Goal: Information Seeking & Learning: Learn about a topic

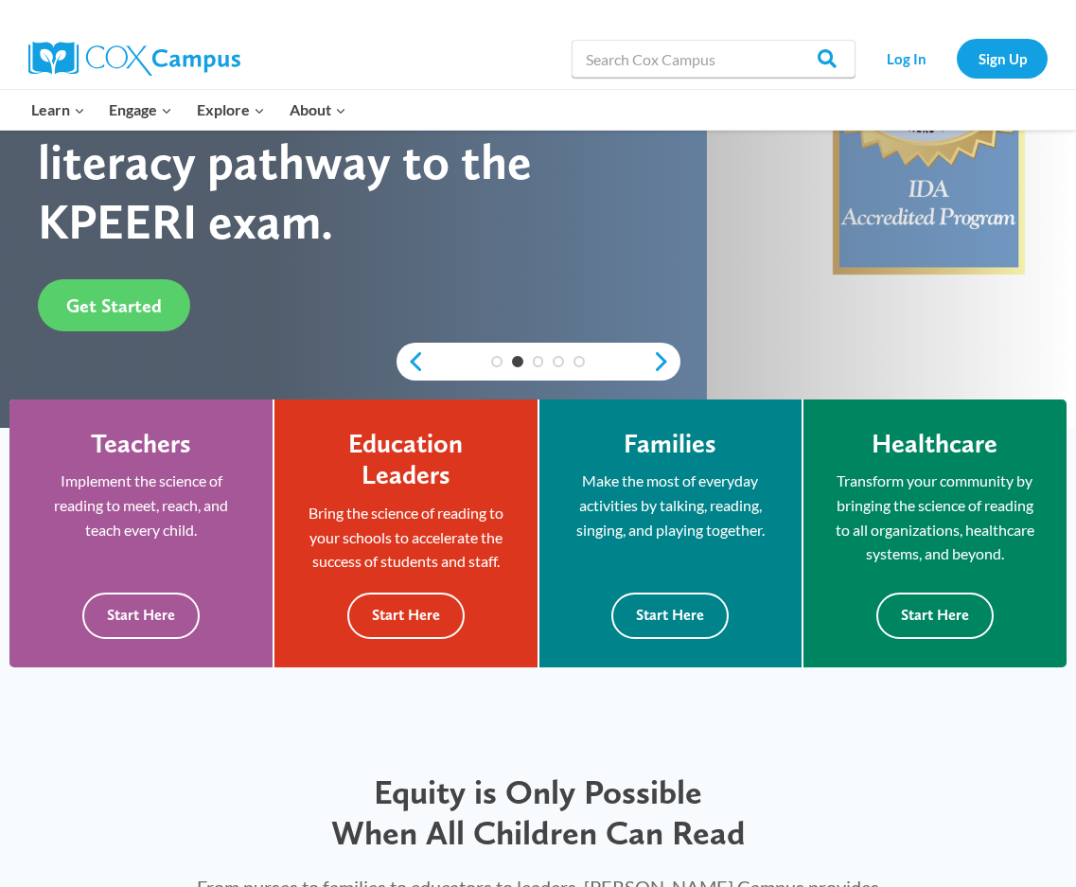
scroll to position [378, 0]
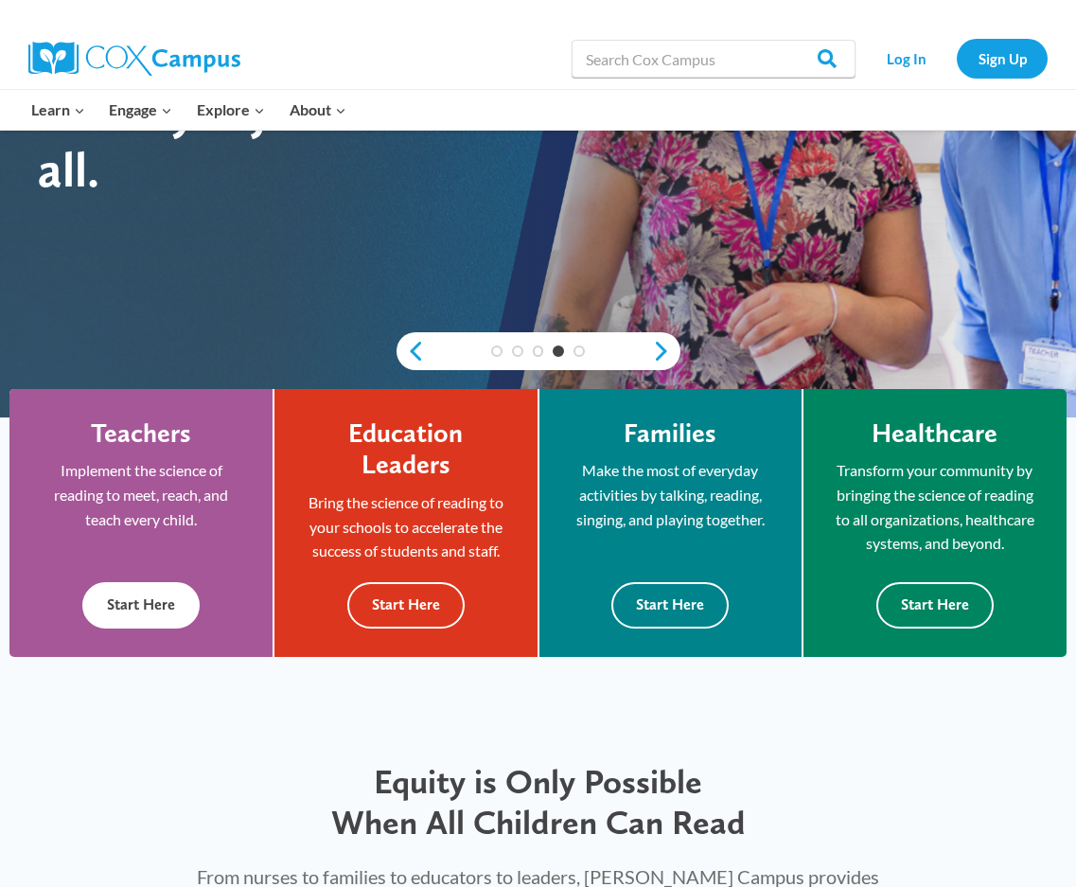
click at [151, 593] on button "Start Here" at bounding box center [140, 605] width 117 height 46
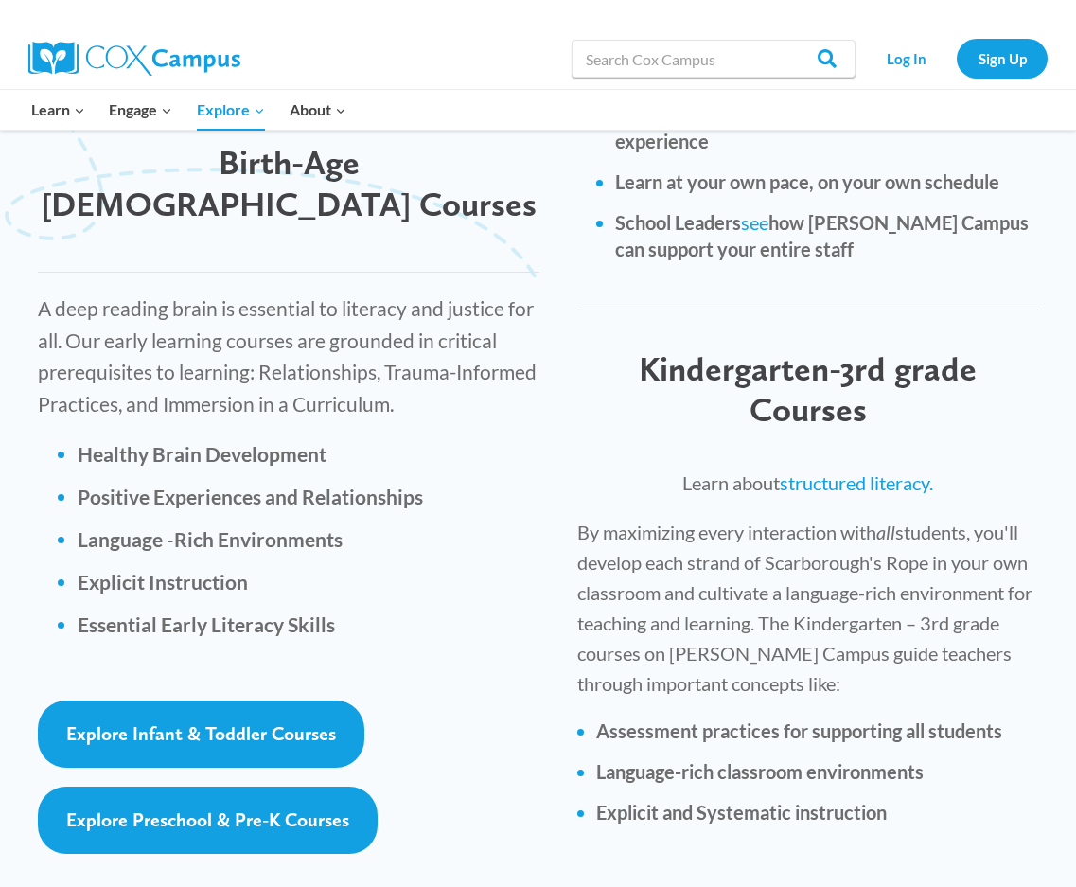
scroll to position [2744, 0]
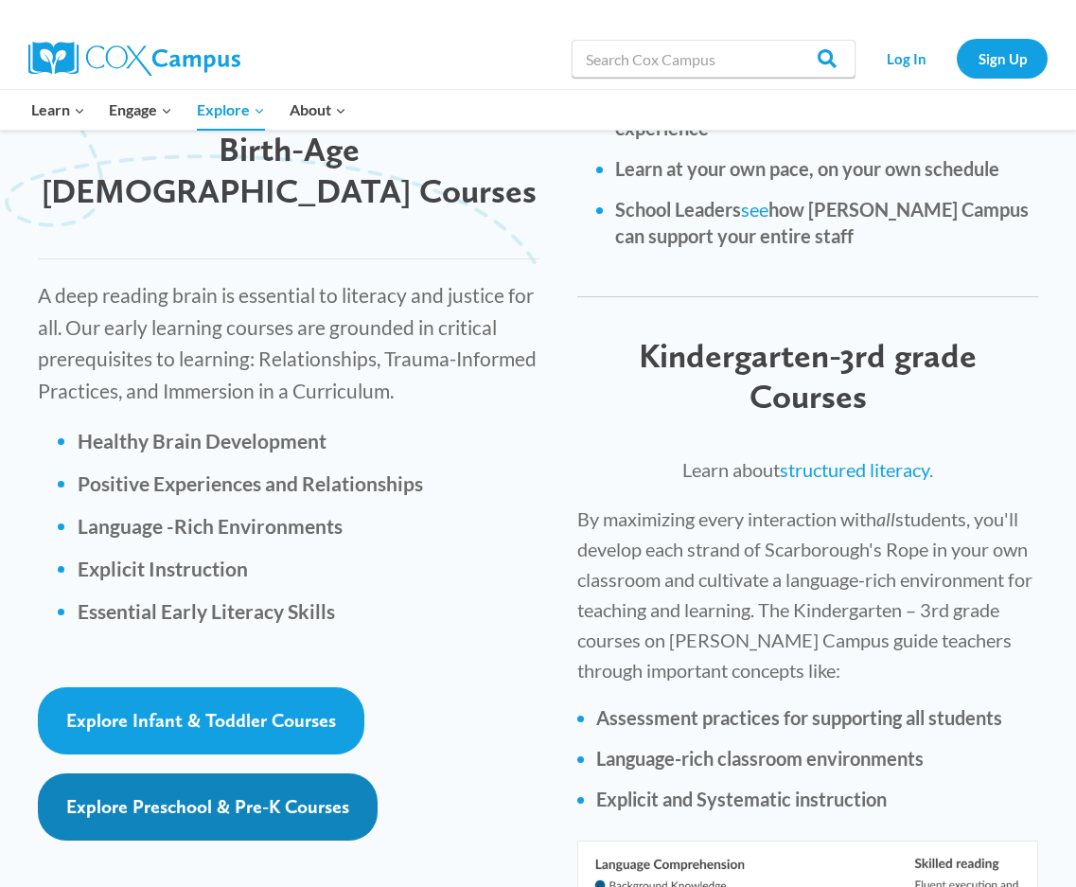
click at [211, 795] on span "Explore Preschool & Pre-K Courses" at bounding box center [207, 806] width 283 height 23
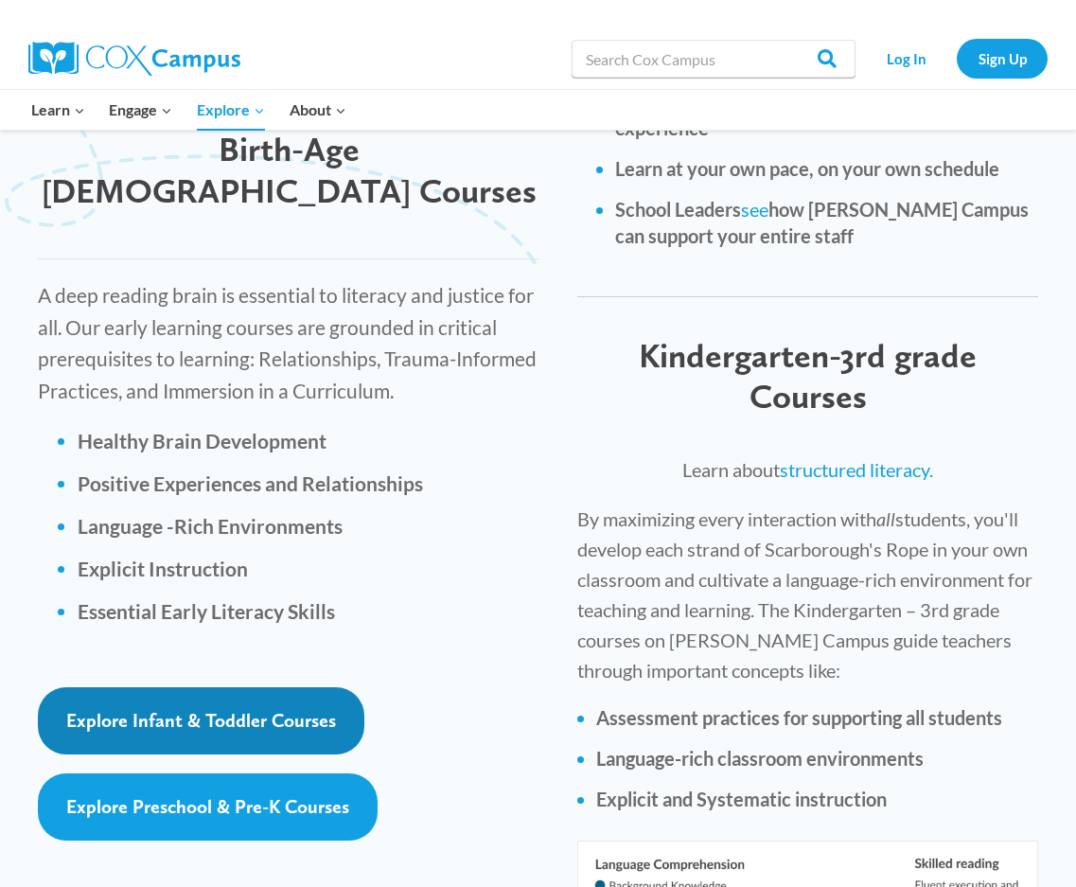
click at [150, 687] on link "Explore Infant & Toddler Courses" at bounding box center [201, 720] width 326 height 67
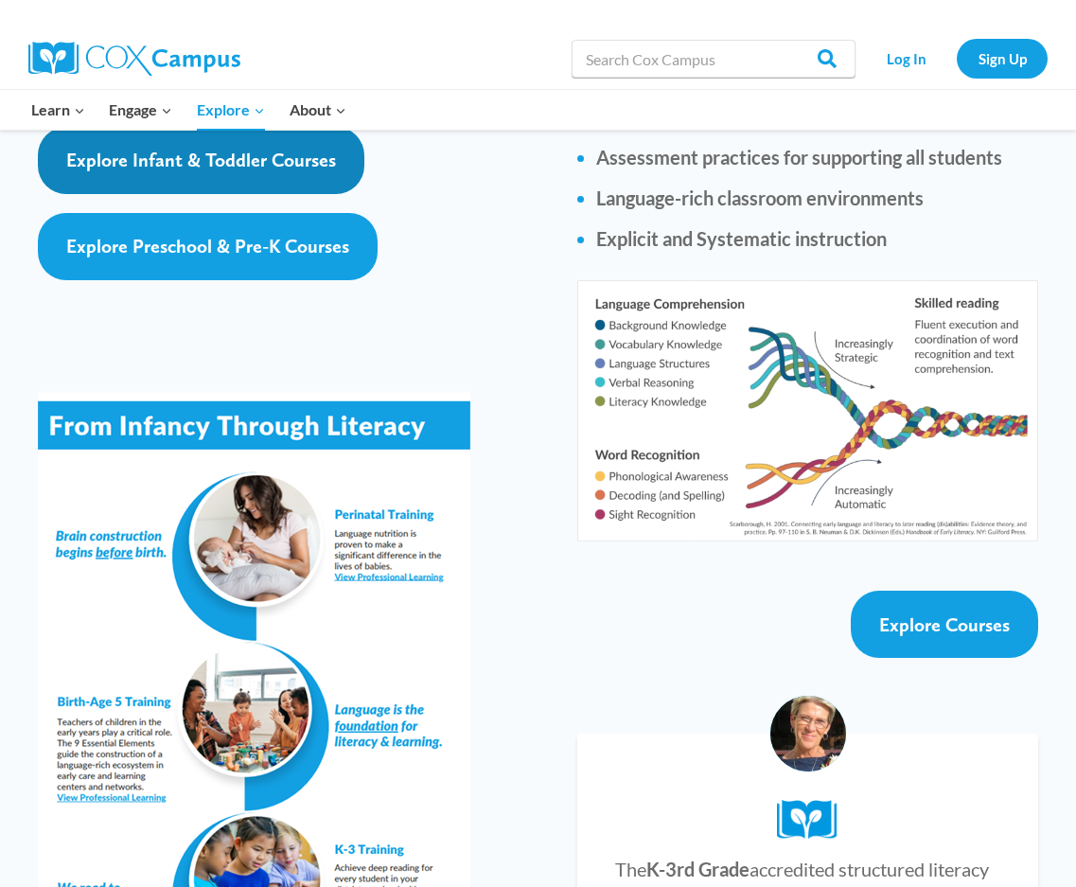
scroll to position [3312, 0]
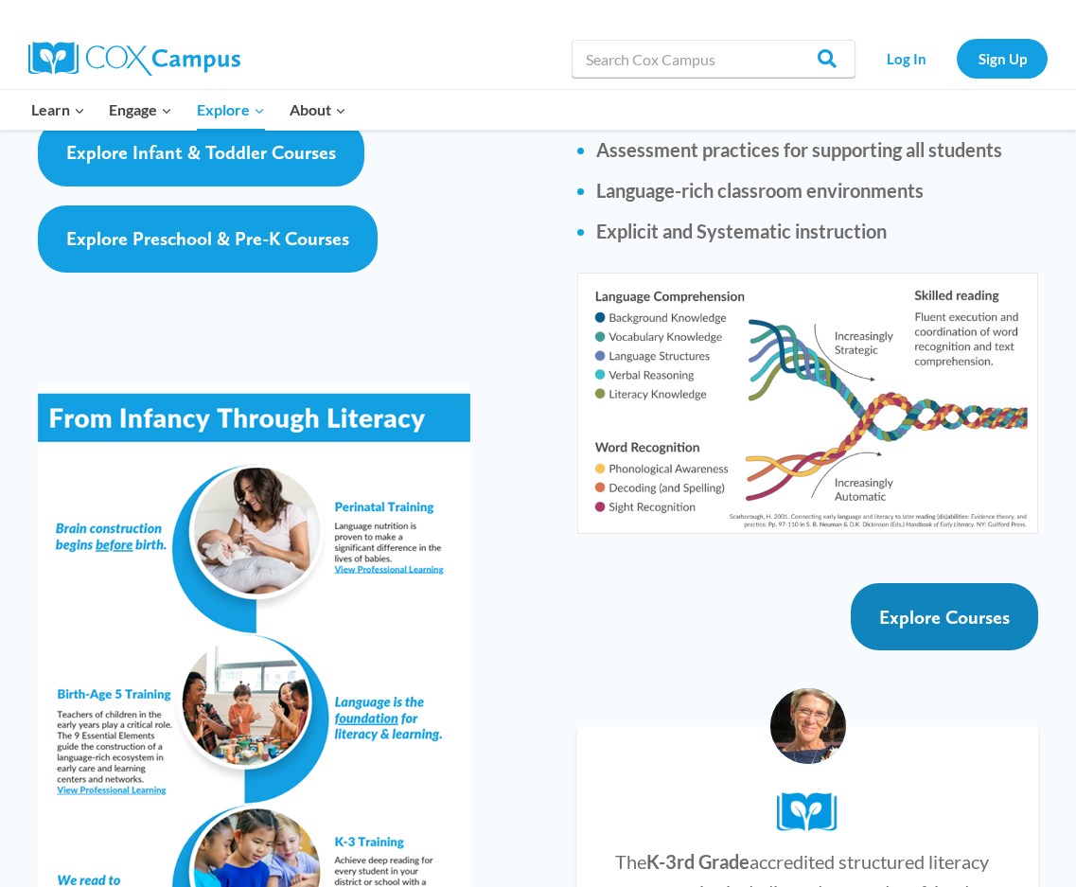
click at [933, 606] on span "Explore Courses" at bounding box center [944, 617] width 131 height 23
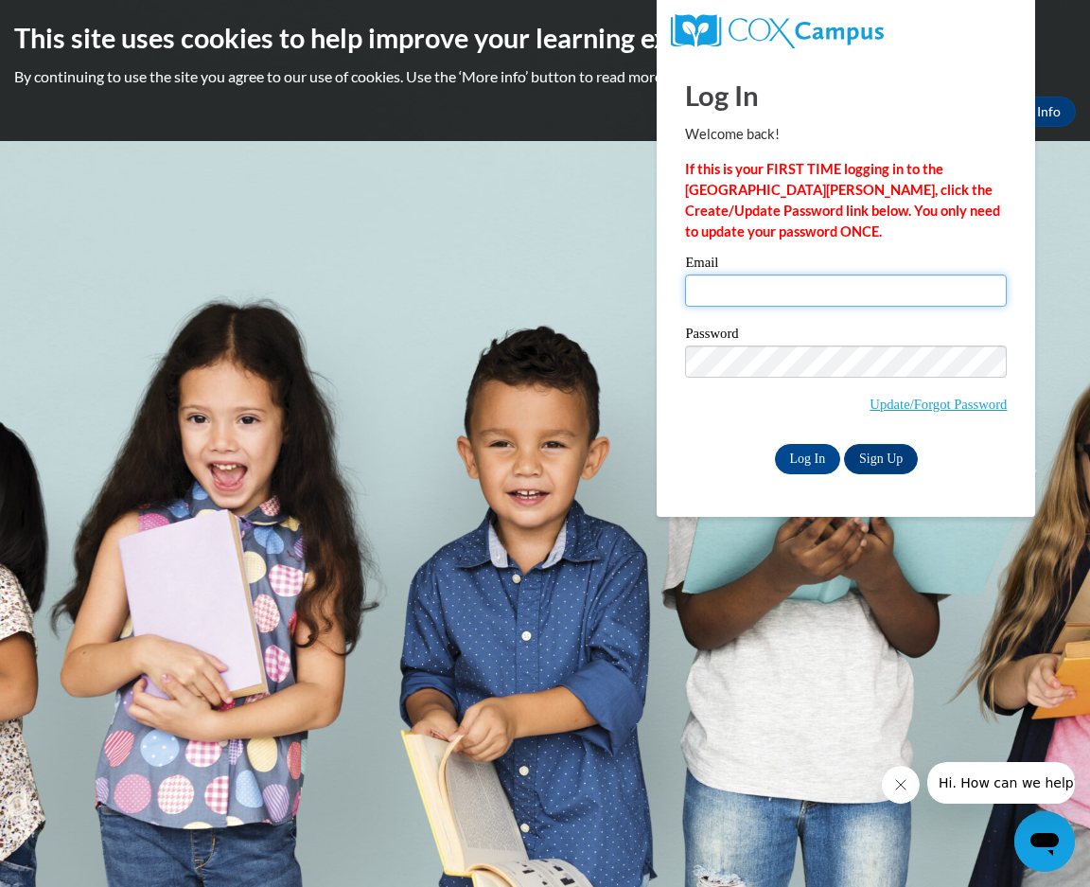
click at [715, 290] on input "Email" at bounding box center [846, 290] width 322 height 32
click at [878, 290] on input "sharonclemons8@gmail.com" at bounding box center [846, 290] width 322 height 32
type input "s"
type input "[EMAIL_ADDRESS][DOMAIN_NAME]"
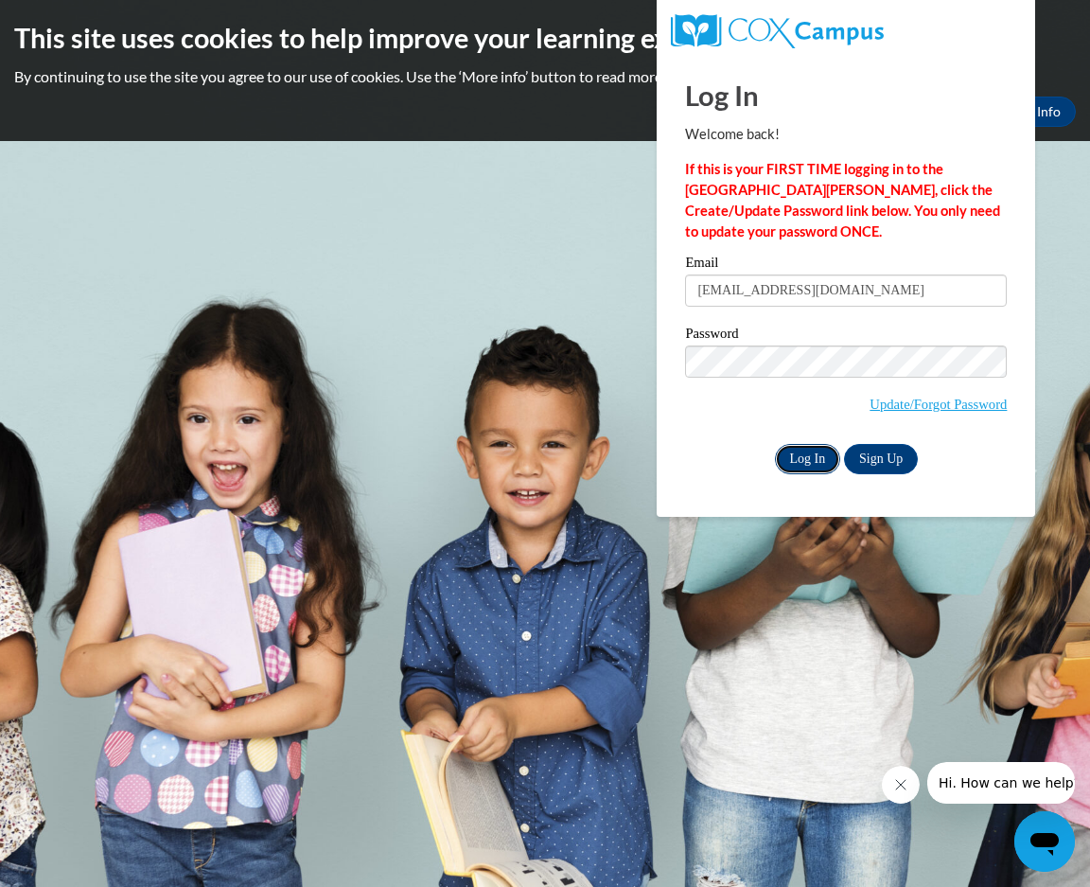
click at [810, 456] on input "Log In" at bounding box center [808, 459] width 66 height 30
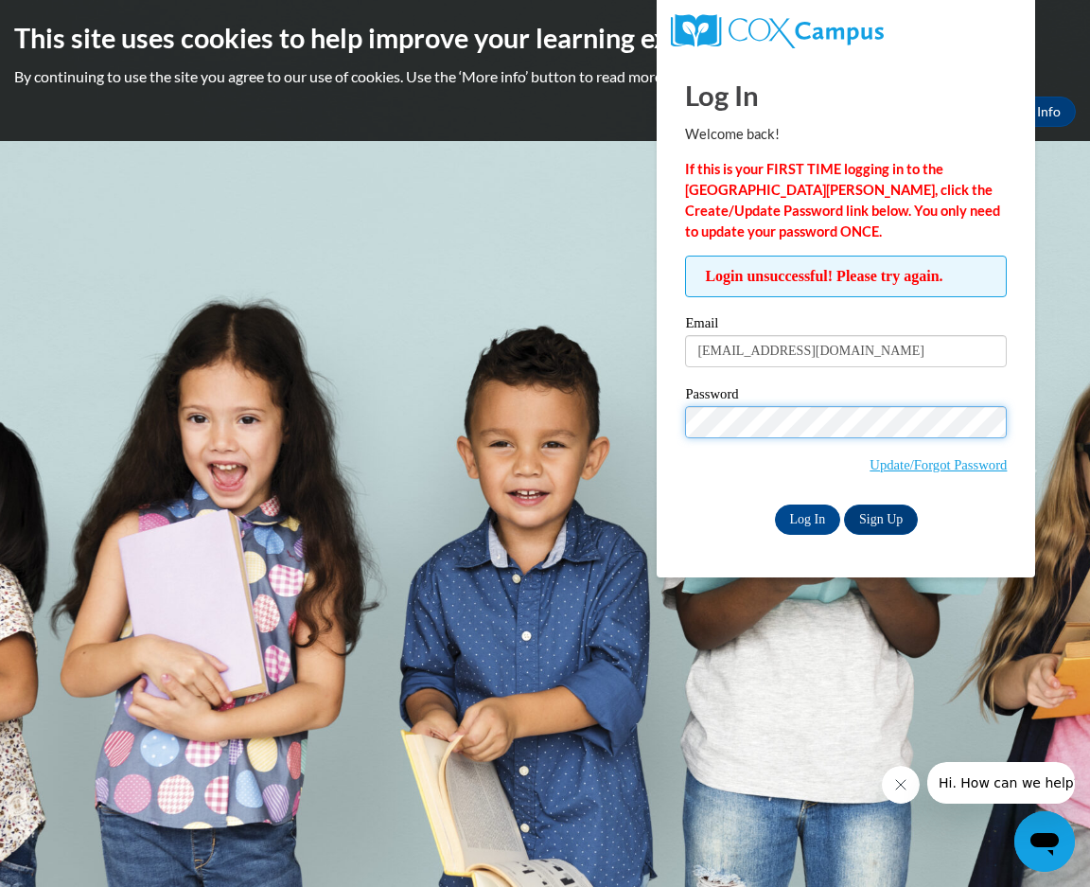
click at [775, 504] on input "Log In" at bounding box center [808, 519] width 66 height 30
click at [900, 781] on icon "Close message from company" at bounding box center [899, 784] width 15 height 15
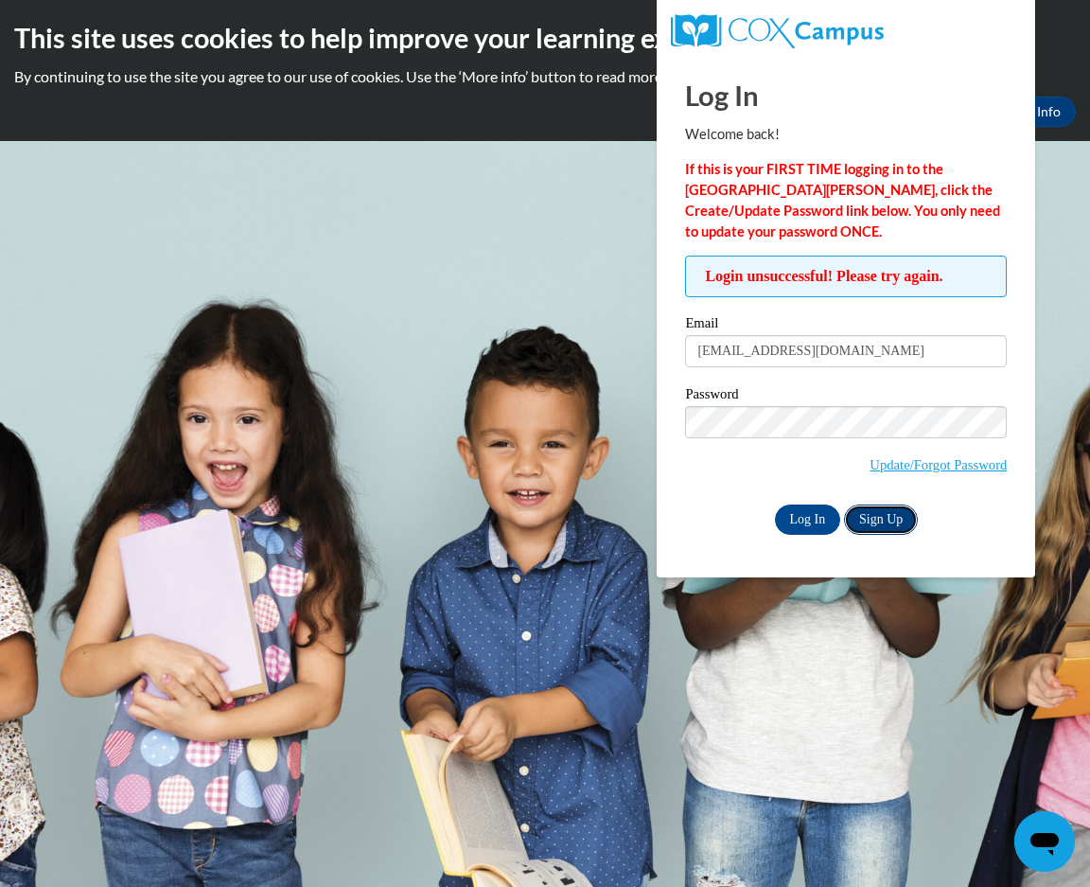
click at [886, 521] on link "Sign Up" at bounding box center [881, 519] width 74 height 30
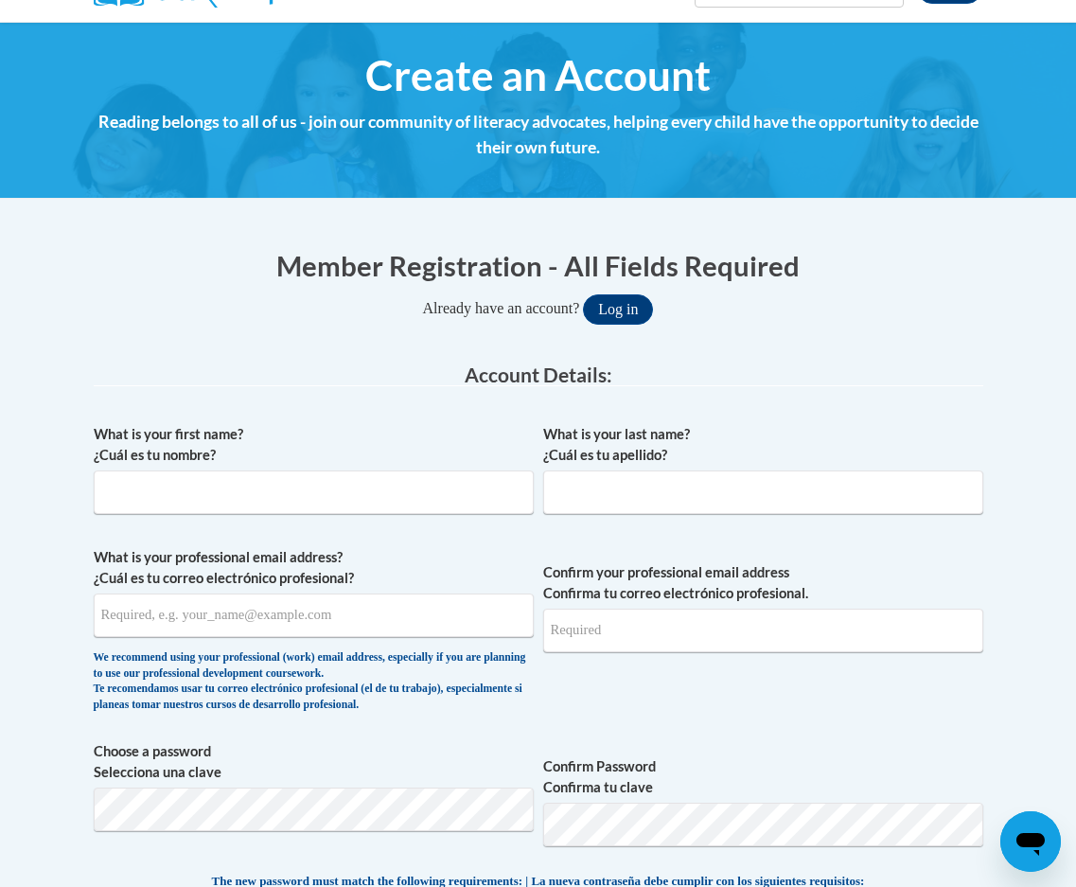
scroll to position [189, 0]
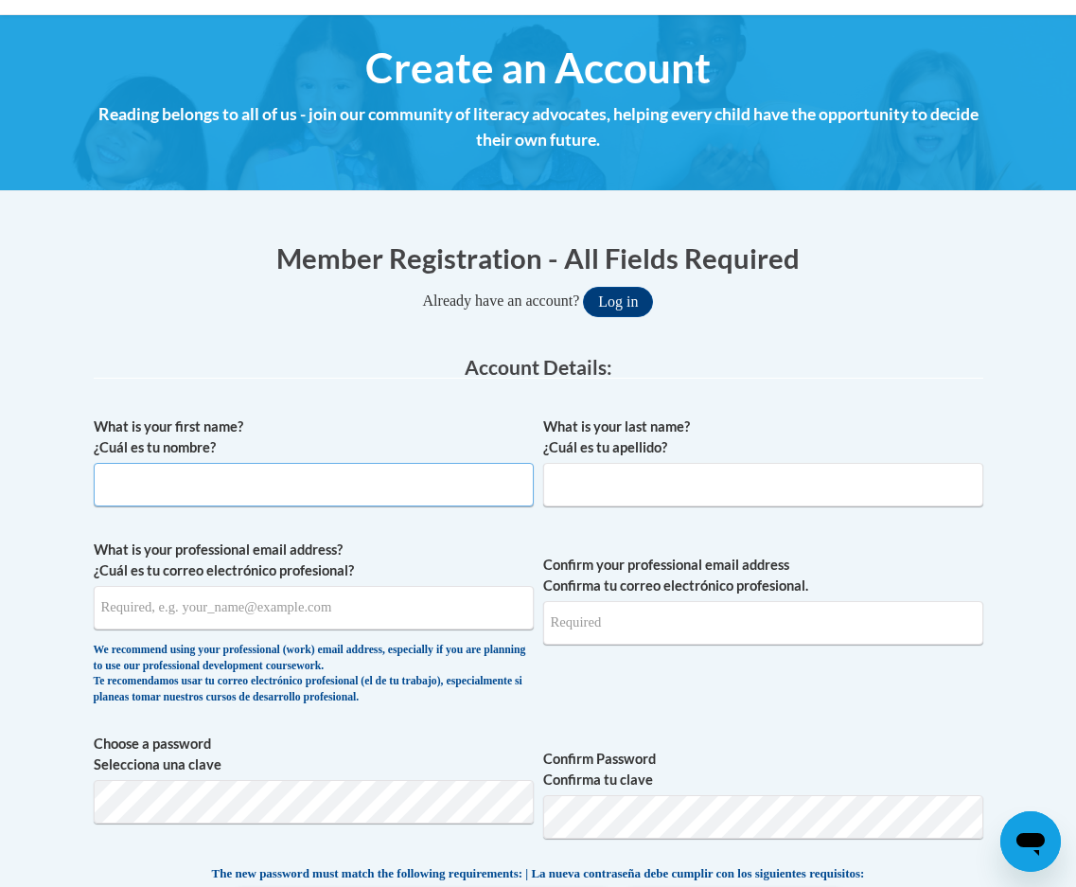
click at [229, 493] on input "What is your first name? ¿Cuál es tu nombre?" at bounding box center [314, 485] width 440 height 44
type input "sharon"
click at [622, 494] on input "What is your last name? ¿Cuál es tu apellido?" at bounding box center [763, 485] width 440 height 44
type input "clemons"
click at [383, 611] on input "What is your professional email address? ¿Cuál es tu correo electrónico profesi…" at bounding box center [314, 608] width 440 height 44
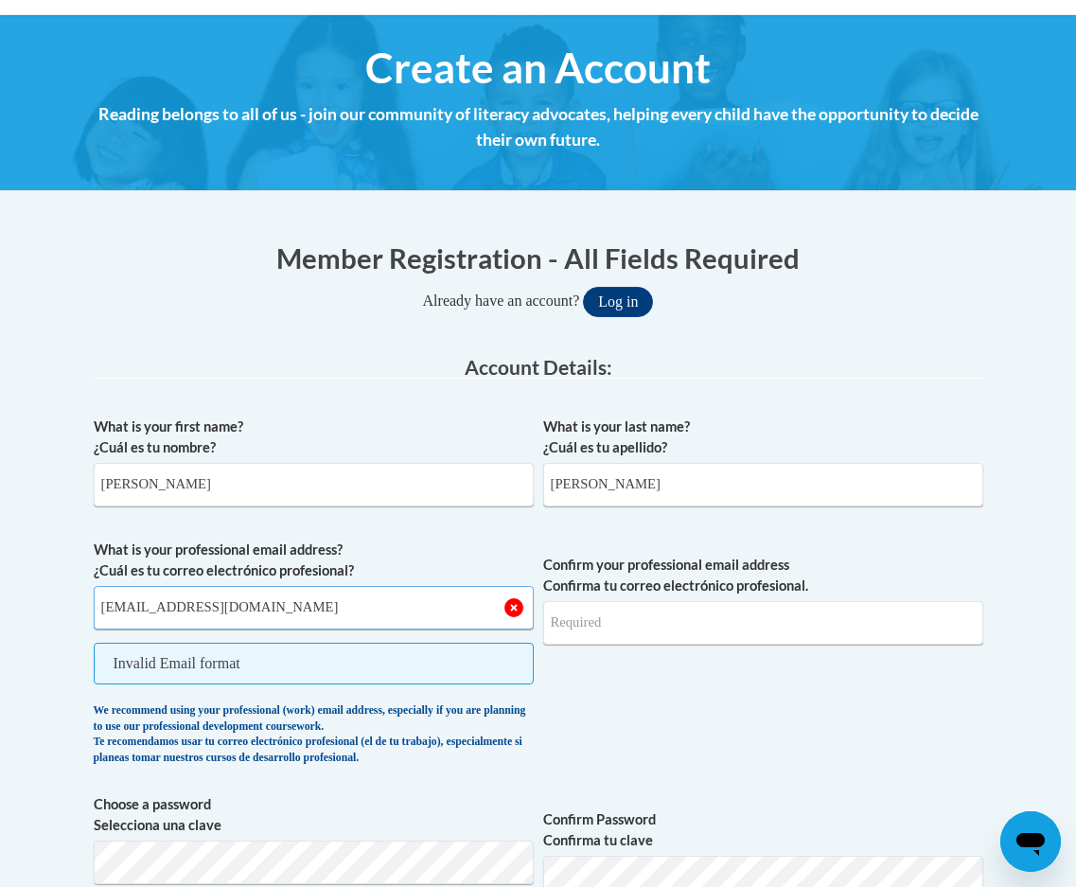
type input "[EMAIL_ADDRESS][DOMAIN_NAME]"
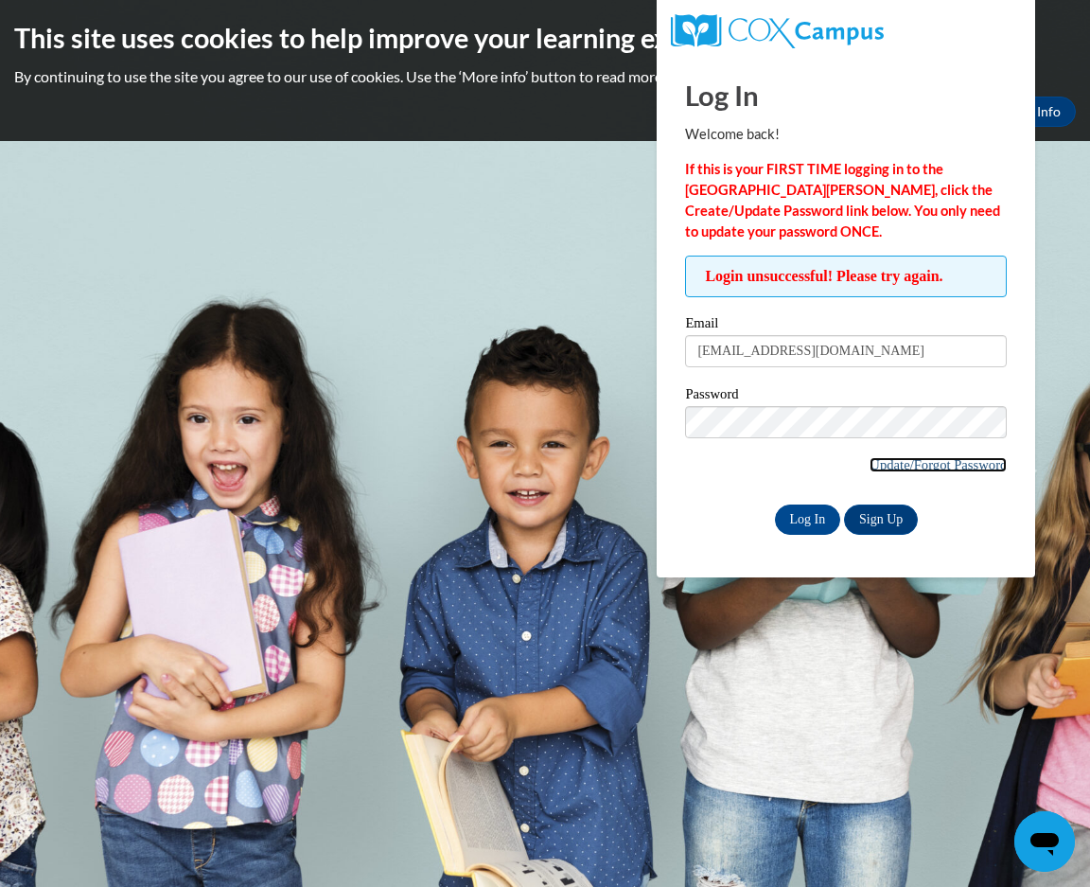
click at [940, 466] on link "Update/Forgot Password" at bounding box center [938, 464] width 137 height 15
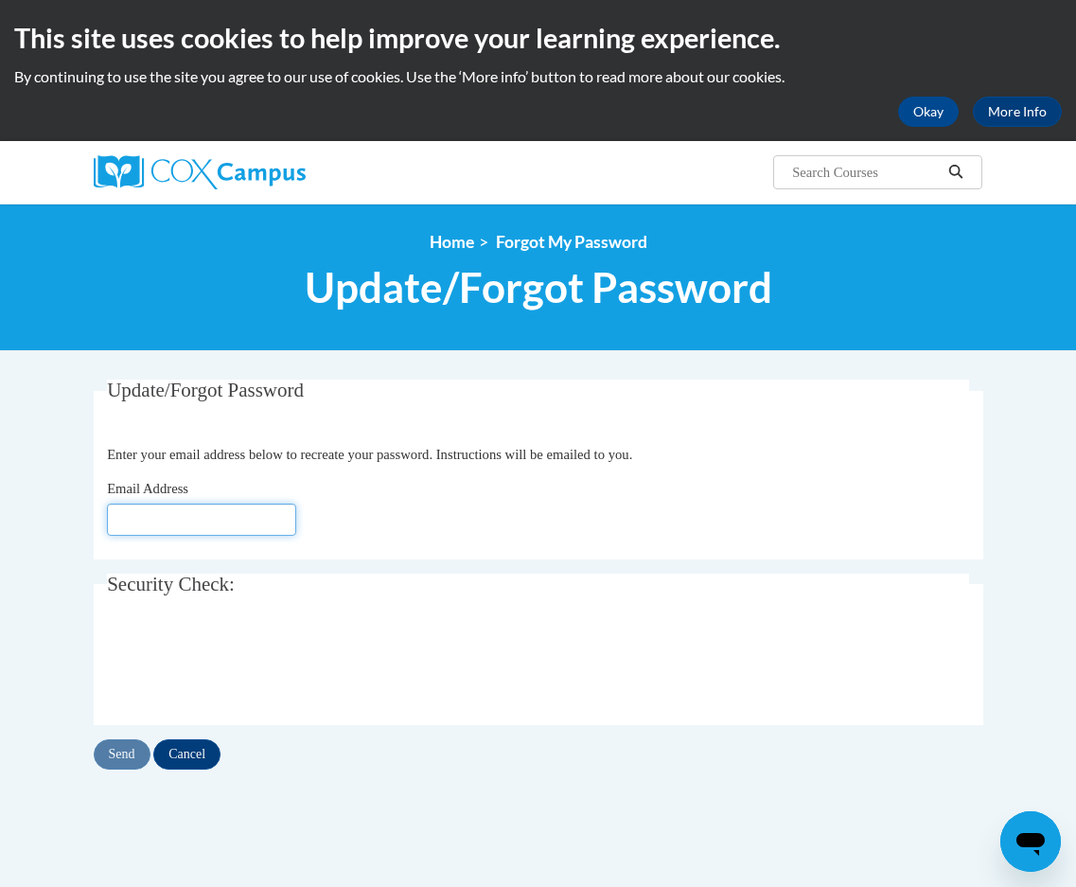
click at [148, 529] on input "Email Address" at bounding box center [201, 519] width 189 height 32
type input "sycteacher101@gmail.com"
click at [108, 753] on input "Send" at bounding box center [122, 754] width 57 height 30
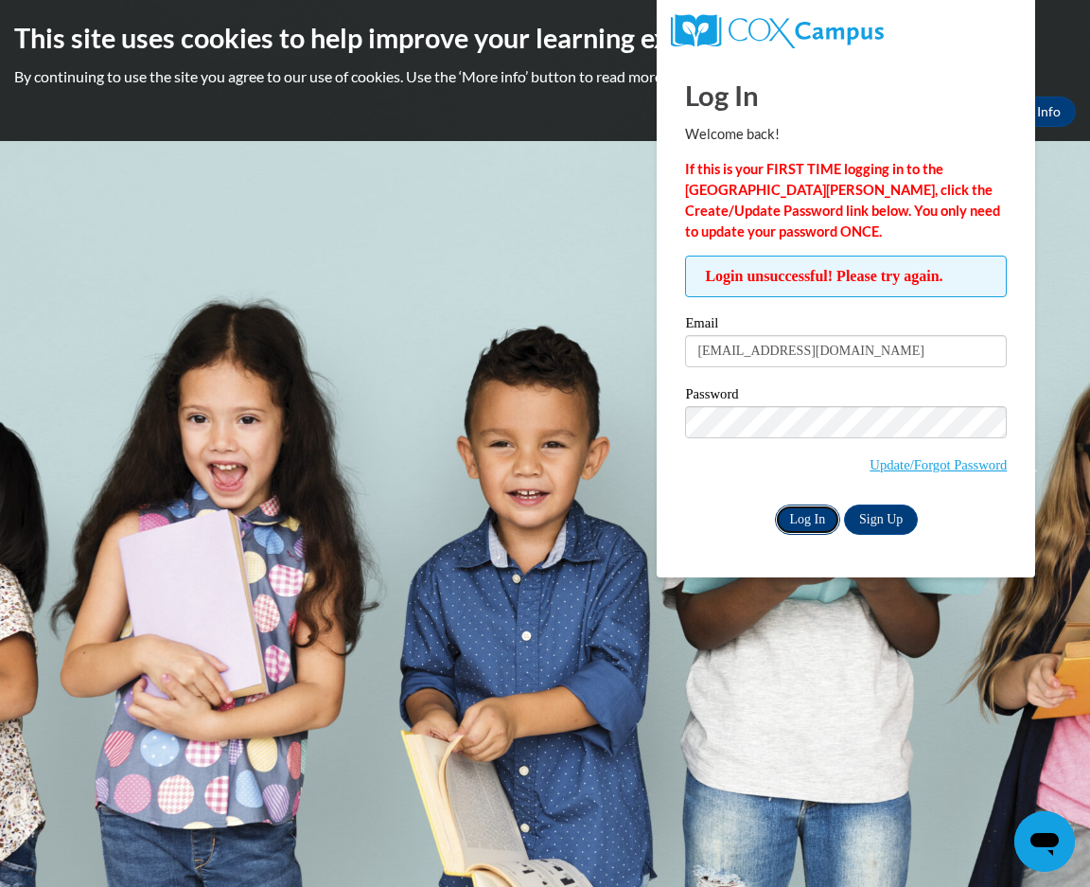
click at [804, 514] on input "Log In" at bounding box center [808, 519] width 66 height 30
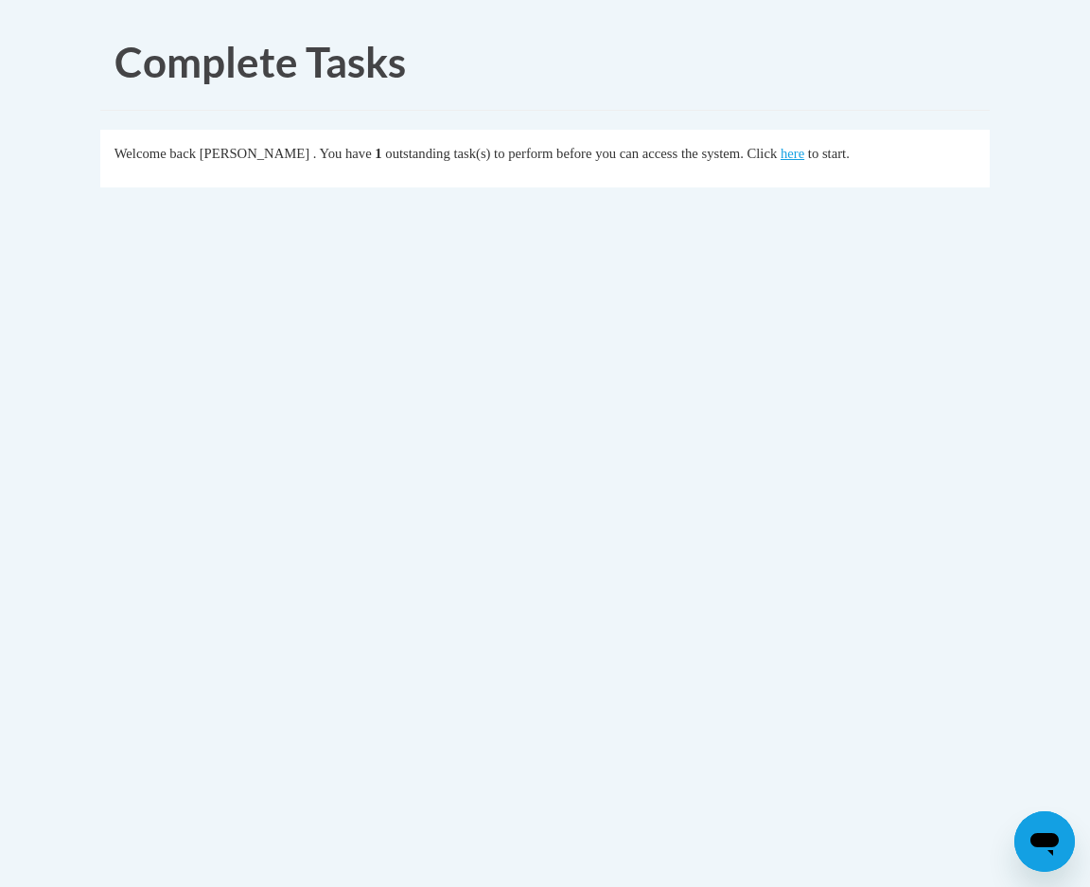
click at [844, 163] on div "Welcome back sharon clemons . You have 1 outstanding task(s) to perform before …" at bounding box center [545, 153] width 862 height 21
click at [804, 152] on link "here" at bounding box center [793, 153] width 24 height 15
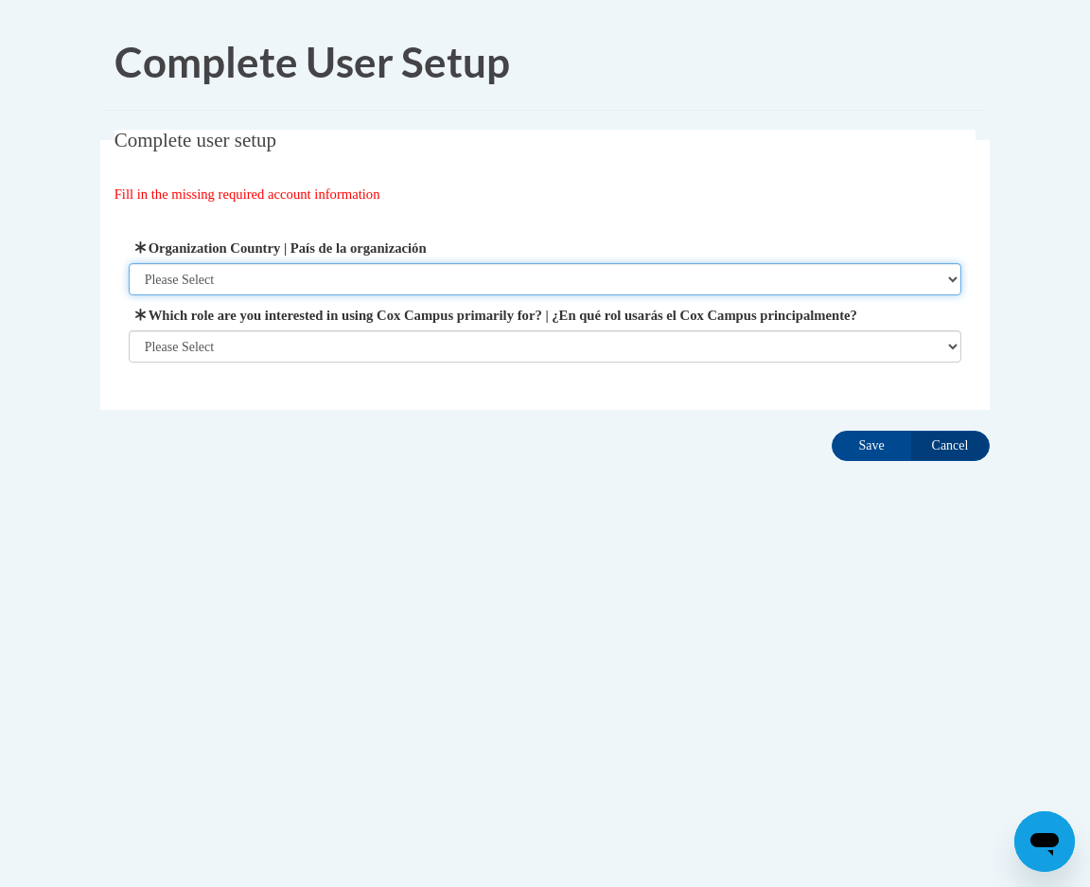
click at [257, 276] on select "Please Select [GEOGRAPHIC_DATA] | [GEOGRAPHIC_DATA] Outside of [GEOGRAPHIC_DATA…" at bounding box center [546, 279] width 834 height 32
select select "ad49bcad-a171-4b2e-b99c-48b446064914"
click at [129, 263] on select "Please Select [GEOGRAPHIC_DATA] | [GEOGRAPHIC_DATA] Outside of [GEOGRAPHIC_DATA…" at bounding box center [546, 279] width 834 height 32
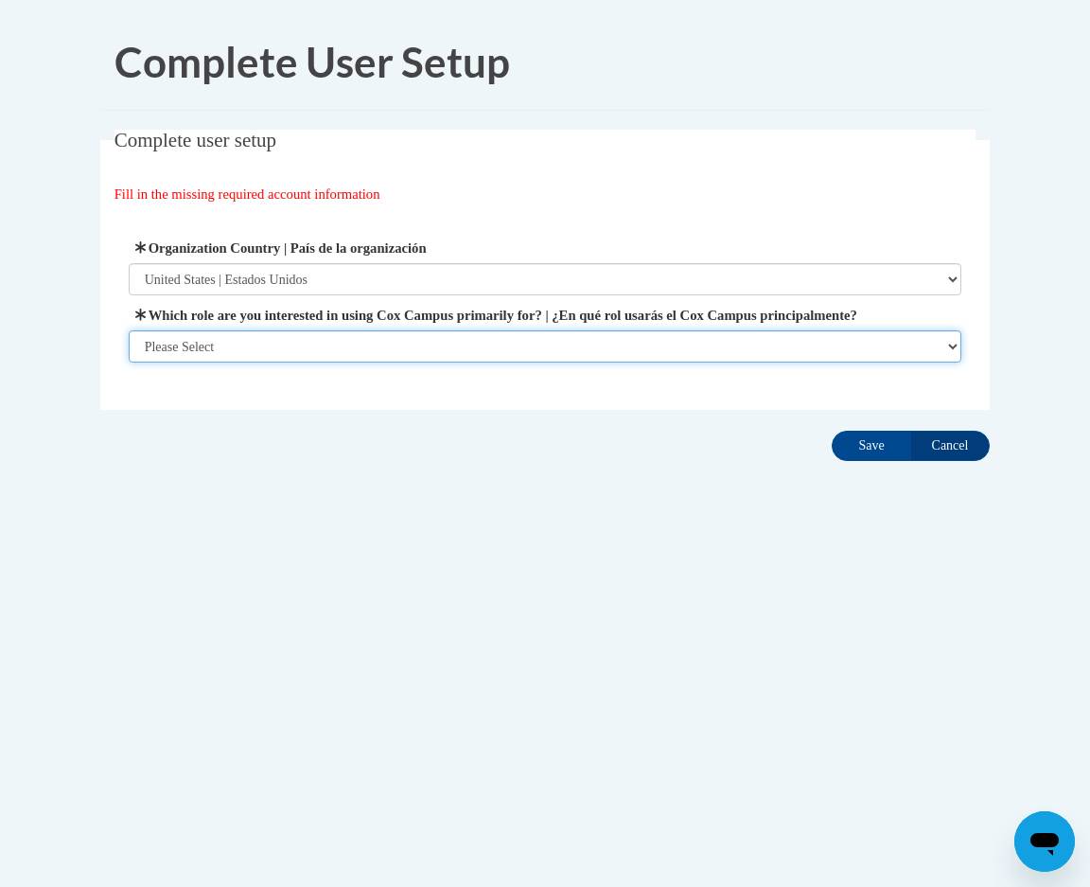
click at [316, 362] on select "Please Select College/University | Colegio/Universidad Community/Nonprofit Part…" at bounding box center [546, 346] width 834 height 32
select select "fbf2d438-af2f-41f8-98f1-81c410e29de3"
click at [129, 362] on select "Please Select College/University | Colegio/Universidad Community/Nonprofit Part…" at bounding box center [546, 346] width 834 height 32
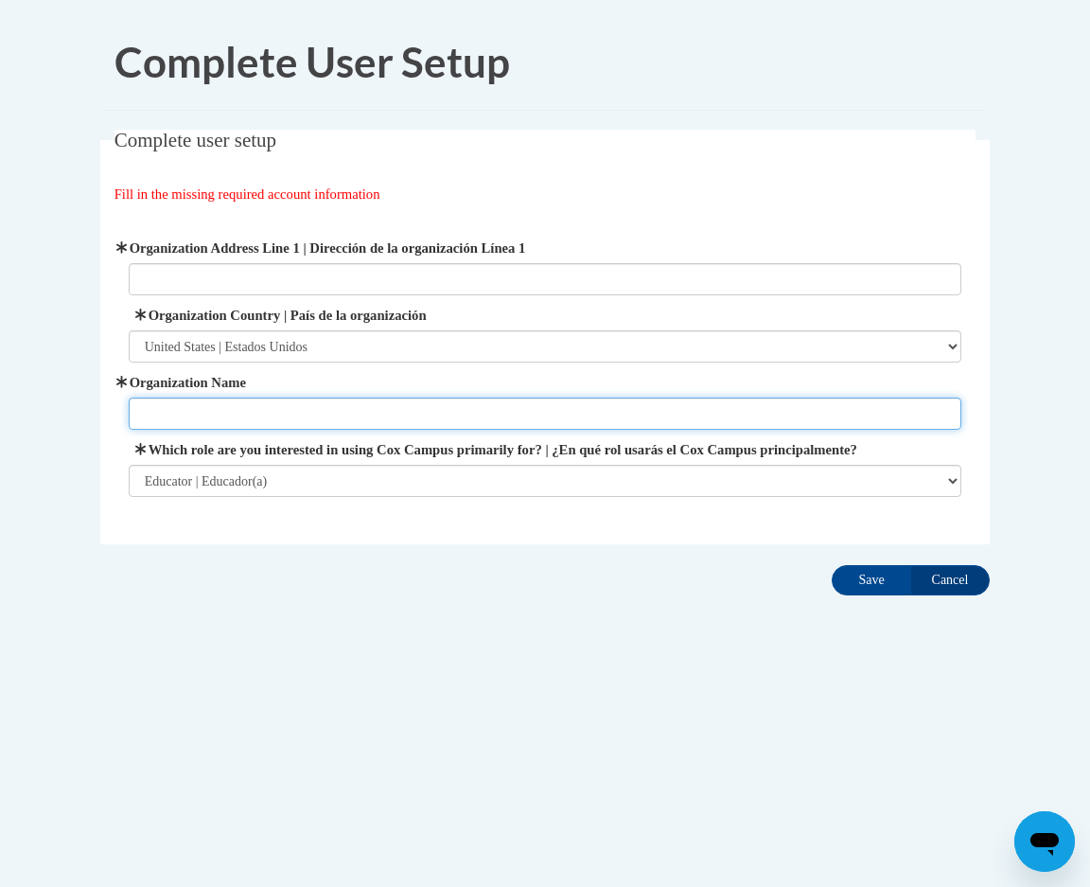
click at [212, 409] on input "Organization Name" at bounding box center [546, 413] width 834 height 32
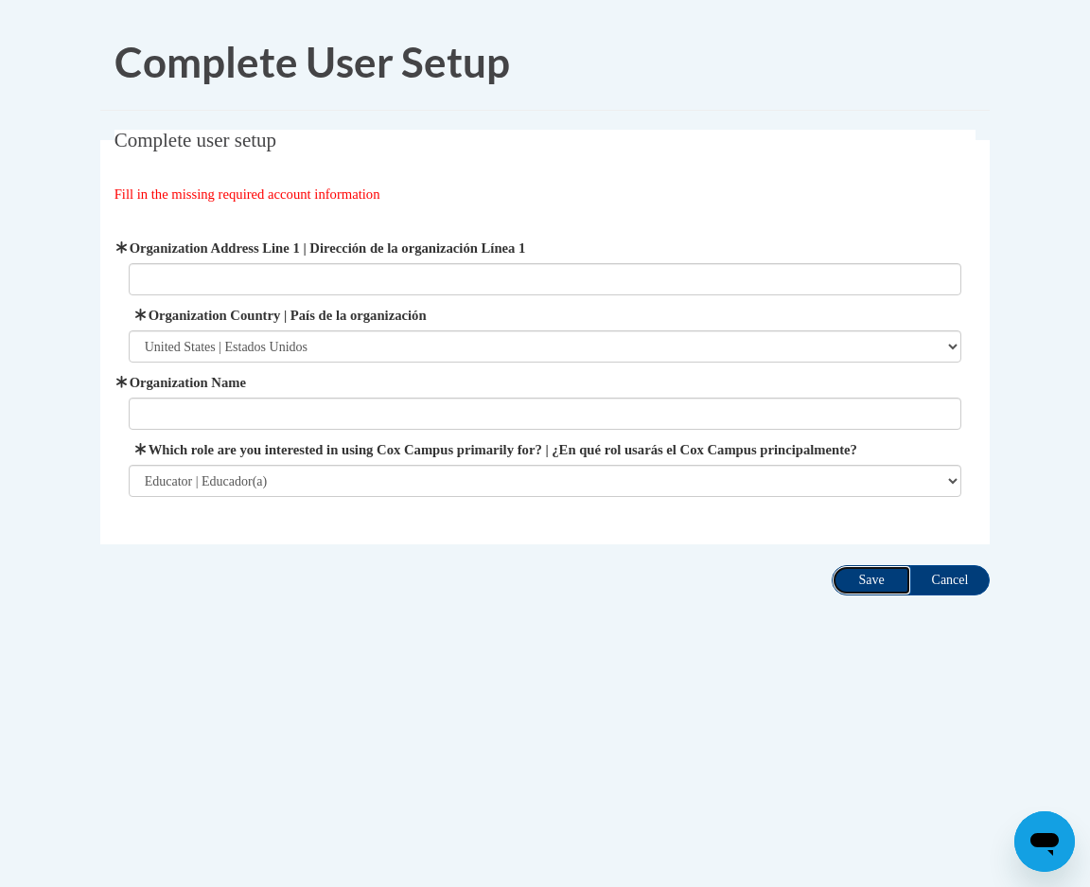
click at [886, 595] on input "Save" at bounding box center [871, 580] width 79 height 30
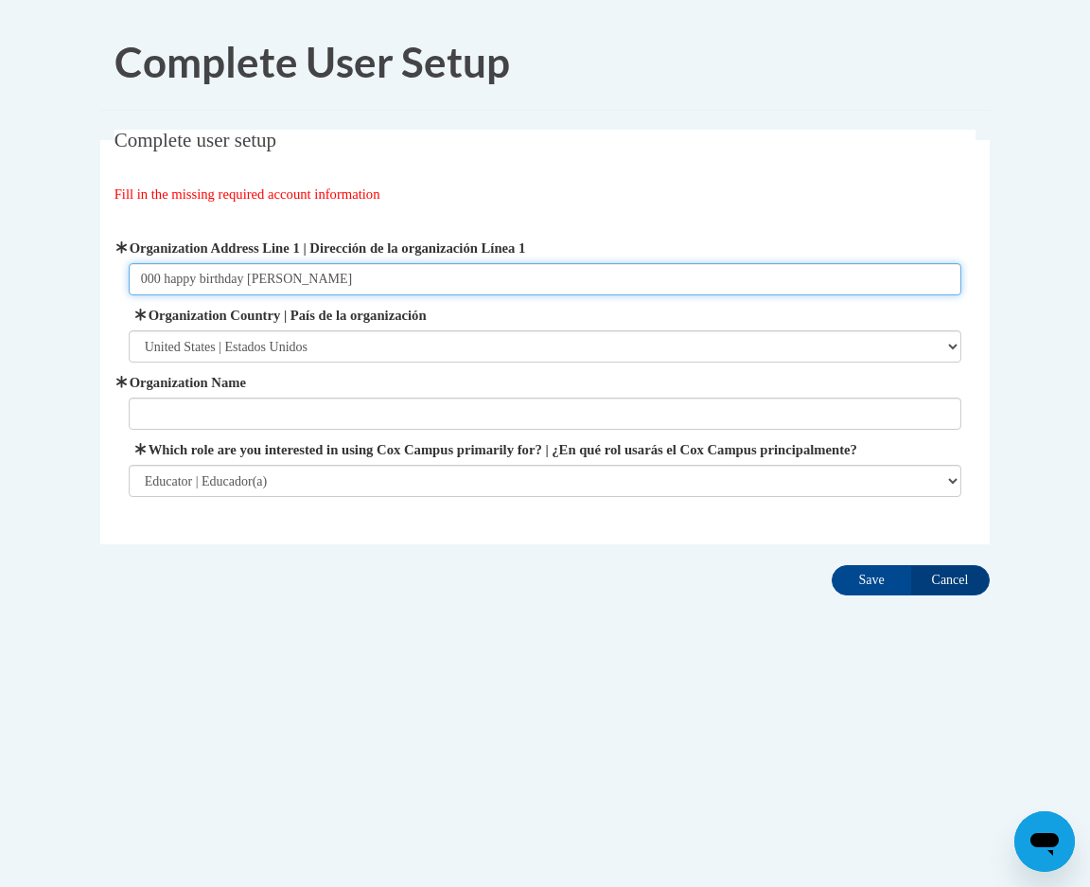
type input "000 happy birthday lane"
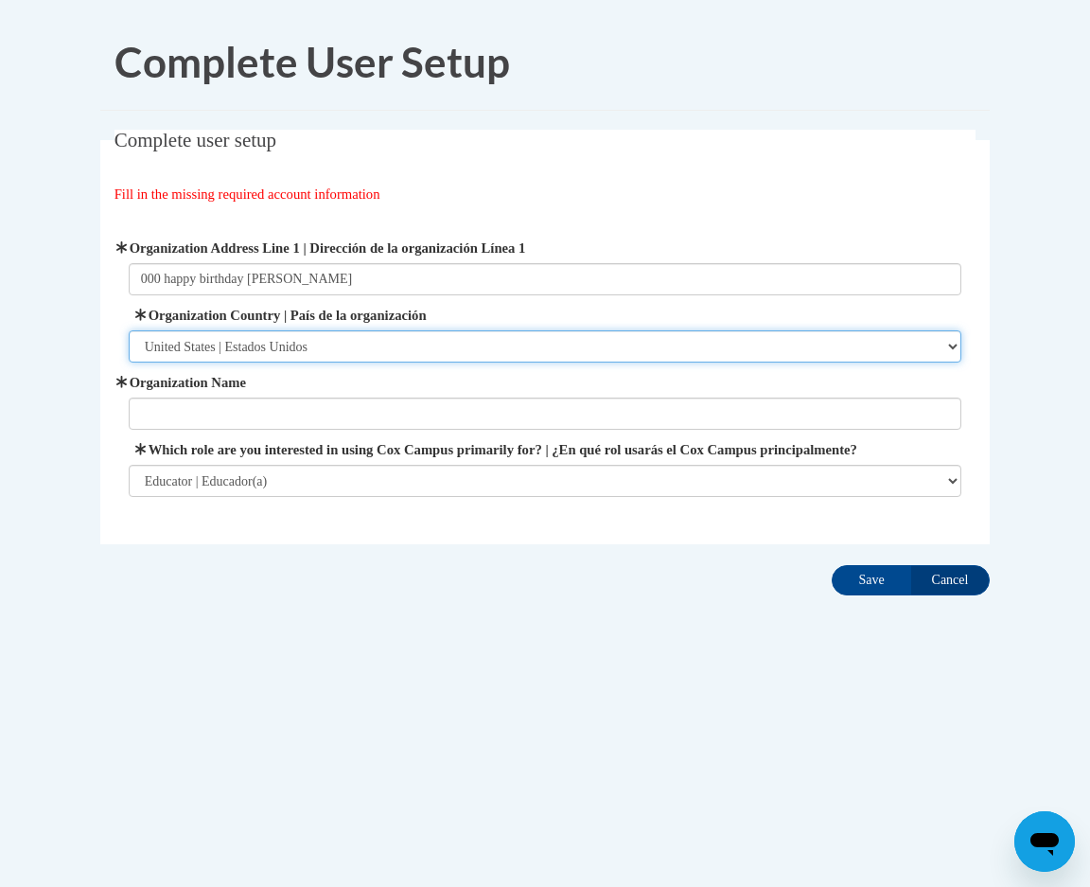
click at [952, 343] on select "Please Select United States | Estados Unidos Outside of the United States | Fue…" at bounding box center [546, 346] width 834 height 32
click at [198, 338] on select "Please Select United States | Estados Unidos Outside of the United States | Fue…" at bounding box center [546, 346] width 834 height 32
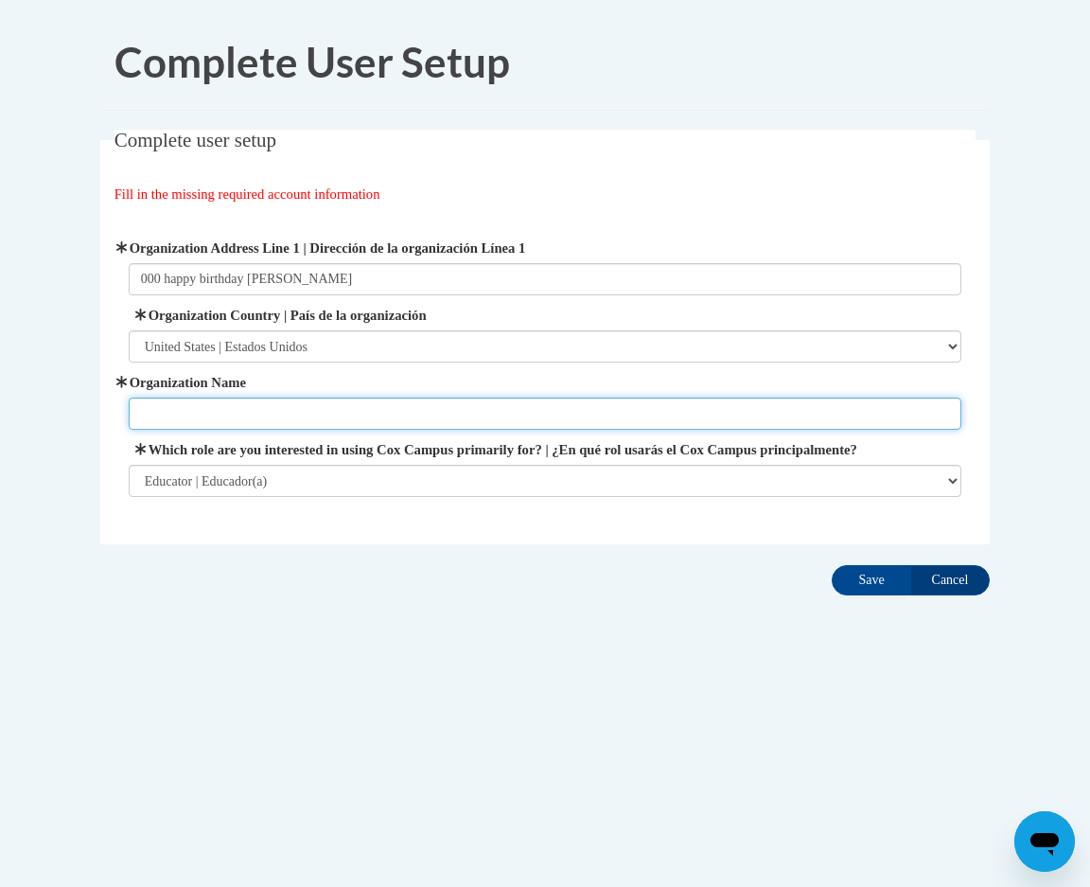
click at [192, 421] on input "Organization Name" at bounding box center [546, 413] width 834 height 32
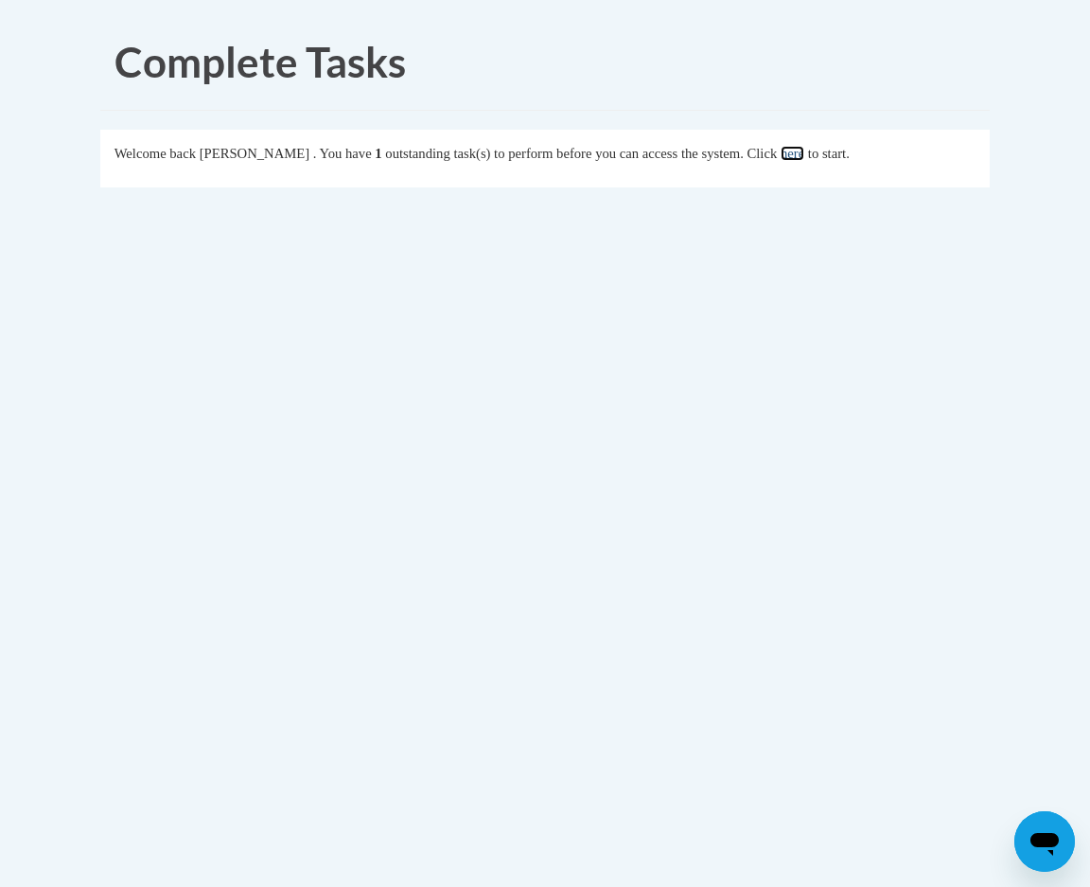
click at [804, 157] on link "here" at bounding box center [793, 153] width 24 height 15
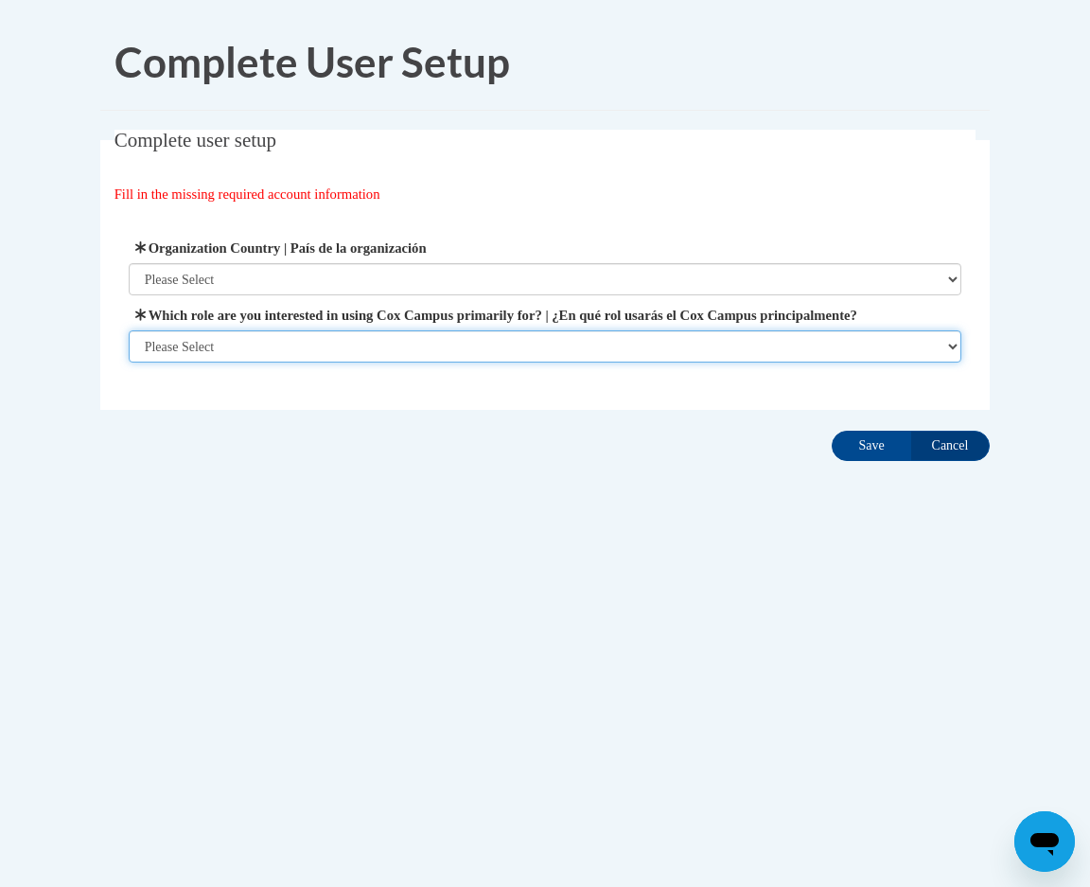
click at [949, 362] on select "Please Select College/University | Colegio/Universidad Community/Nonprofit Part…" at bounding box center [546, 346] width 834 height 32
click at [129, 362] on select "Please Select College/University | Colegio/Universidad Community/Nonprofit Part…" at bounding box center [546, 346] width 834 height 32
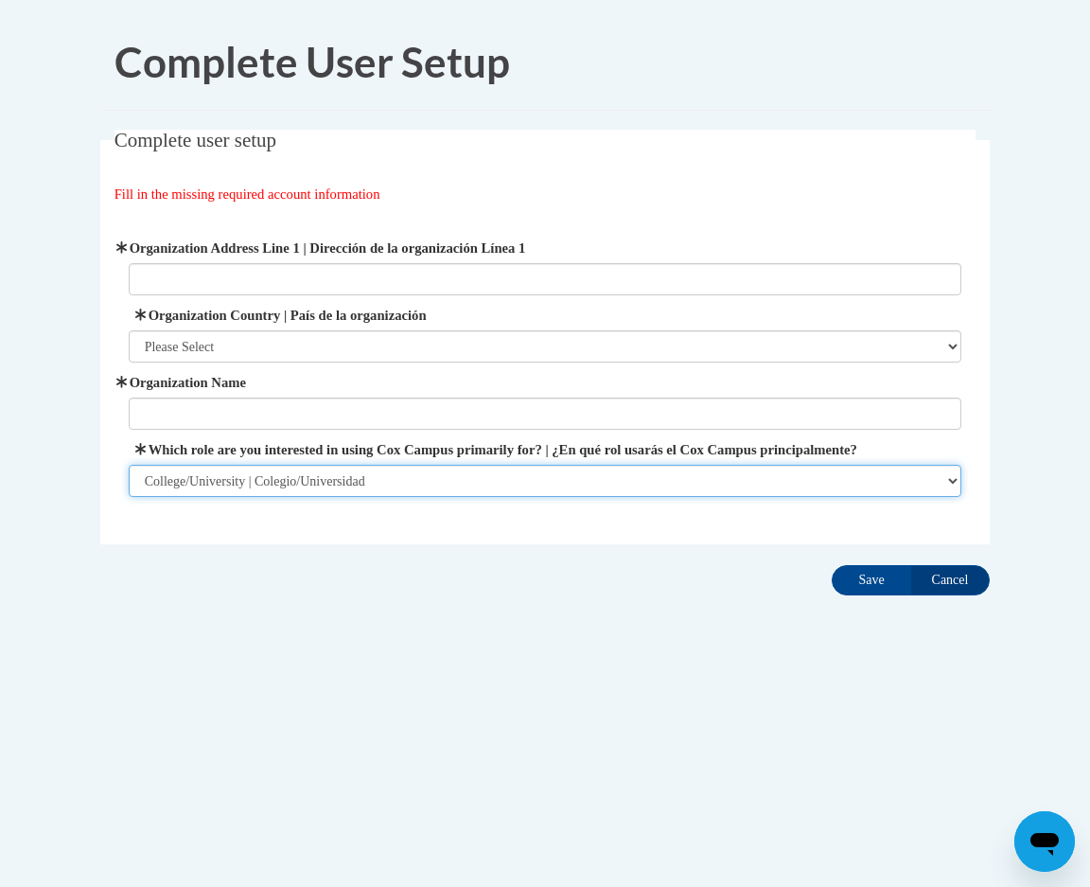
click at [952, 497] on select "Please Select College/University | Colegio/Universidad Community/Nonprofit Part…" at bounding box center [546, 481] width 834 height 32
select select "fbf2d438-af2f-41f8-98f1-81c410e29de3"
click at [129, 485] on select "Please Select College/University | Colegio/Universidad Community/Nonprofit Part…" at bounding box center [546, 481] width 834 height 32
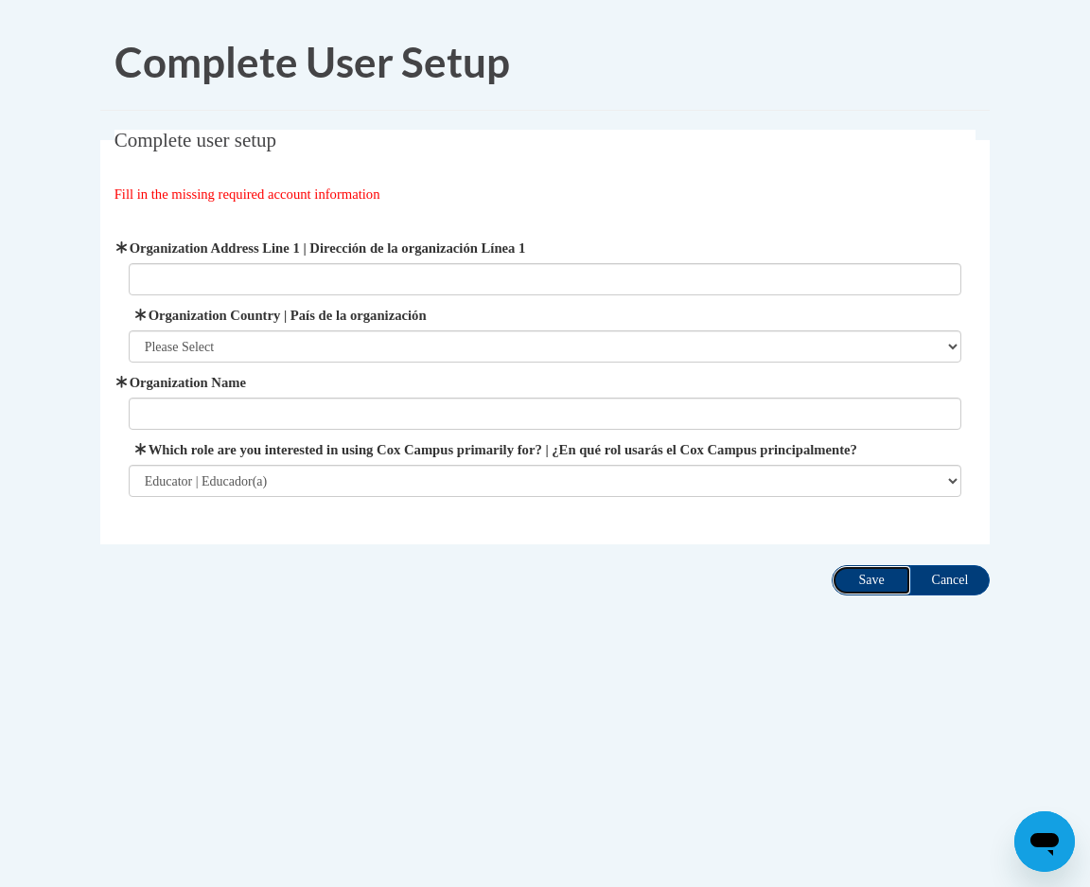
click at [880, 595] on input "Save" at bounding box center [871, 580] width 79 height 30
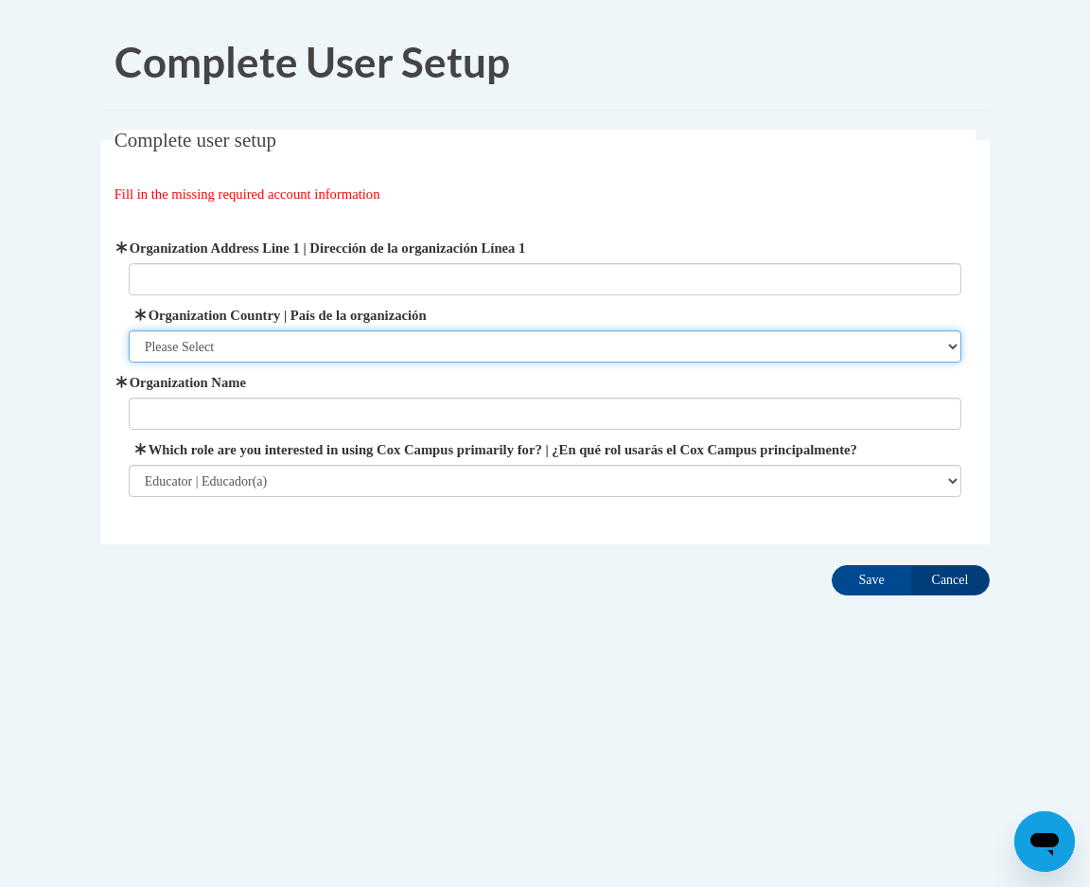
click at [953, 345] on select "Please Select United States | Estados Unidos Outside of the United States | Fue…" at bounding box center [546, 346] width 834 height 32
select select "ad49bcad-a171-4b2e-b99c-48b446064914"
click at [129, 330] on select "Please Select United States | Estados Unidos Outside of the United States | Fue…" at bounding box center [546, 346] width 834 height 32
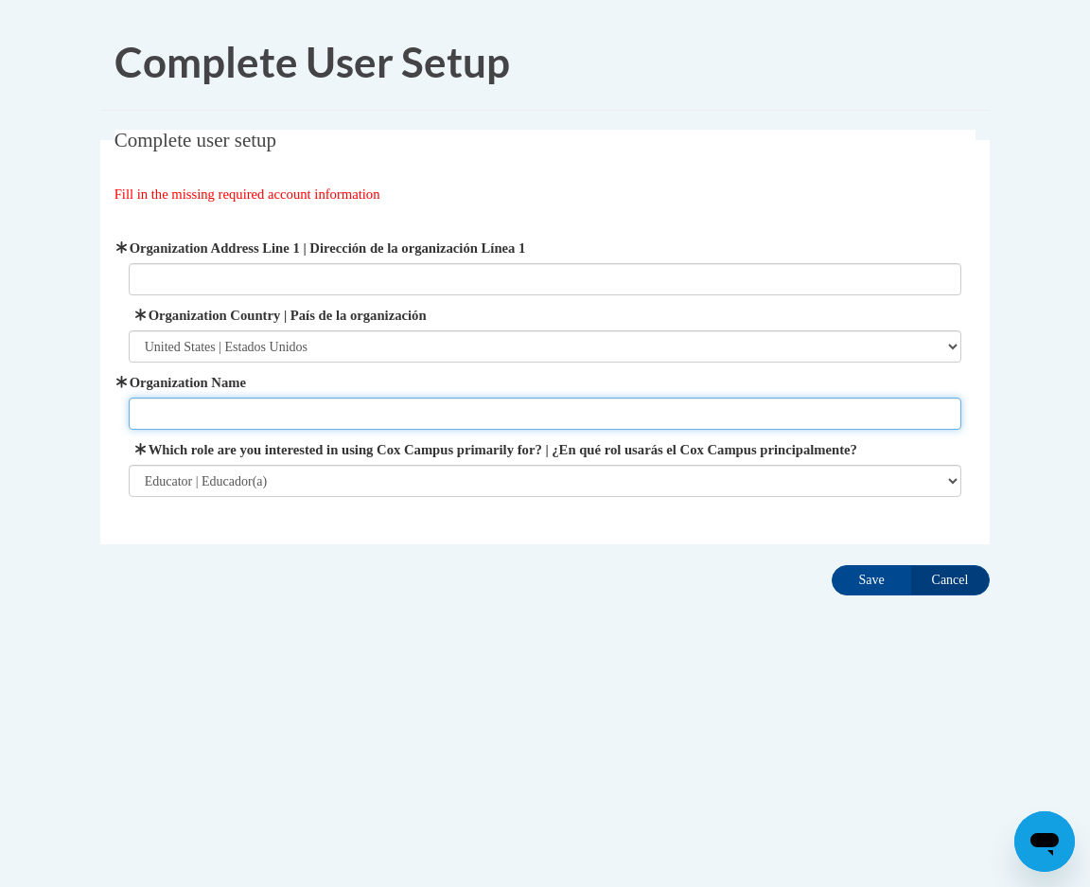
click at [186, 413] on input "Organization Name" at bounding box center [546, 413] width 834 height 32
type input "Don't have one"
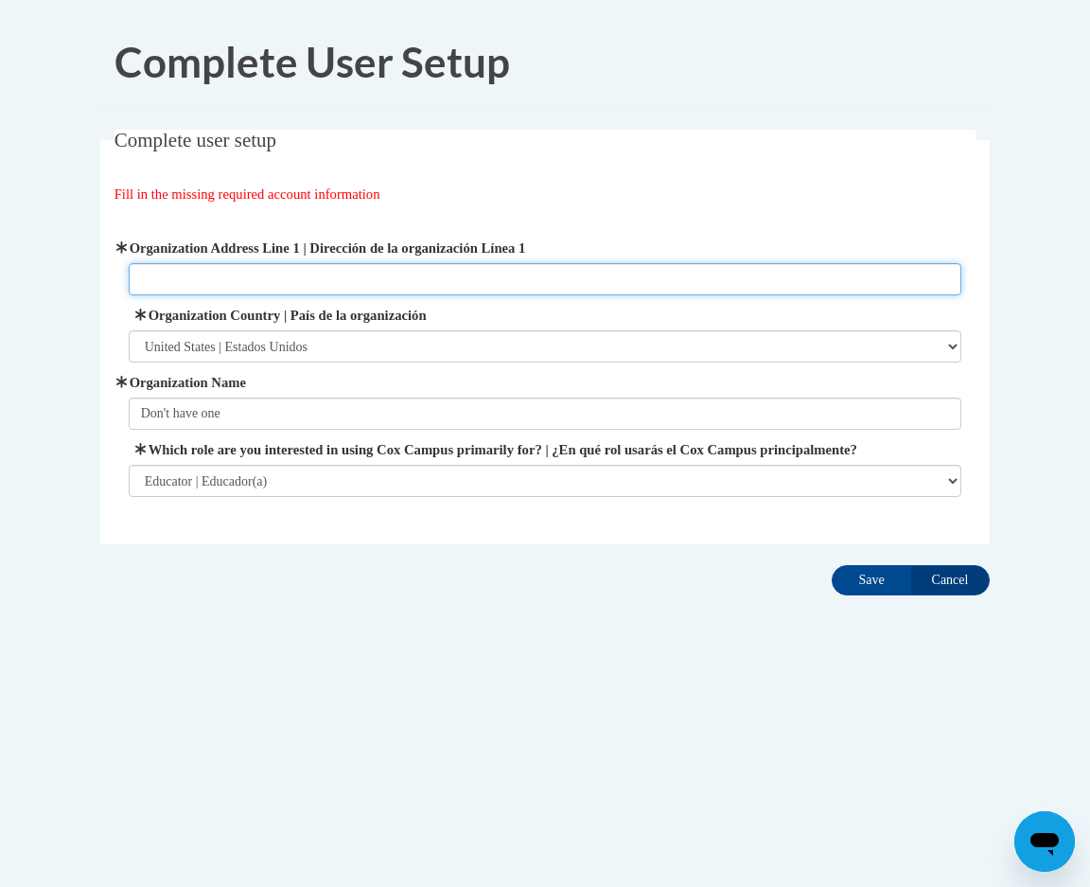
click at [179, 282] on input "Organization Address Line 1 | Dirección de la organización Línea 1" at bounding box center [546, 279] width 834 height 32
type input "not sure why this is needed"
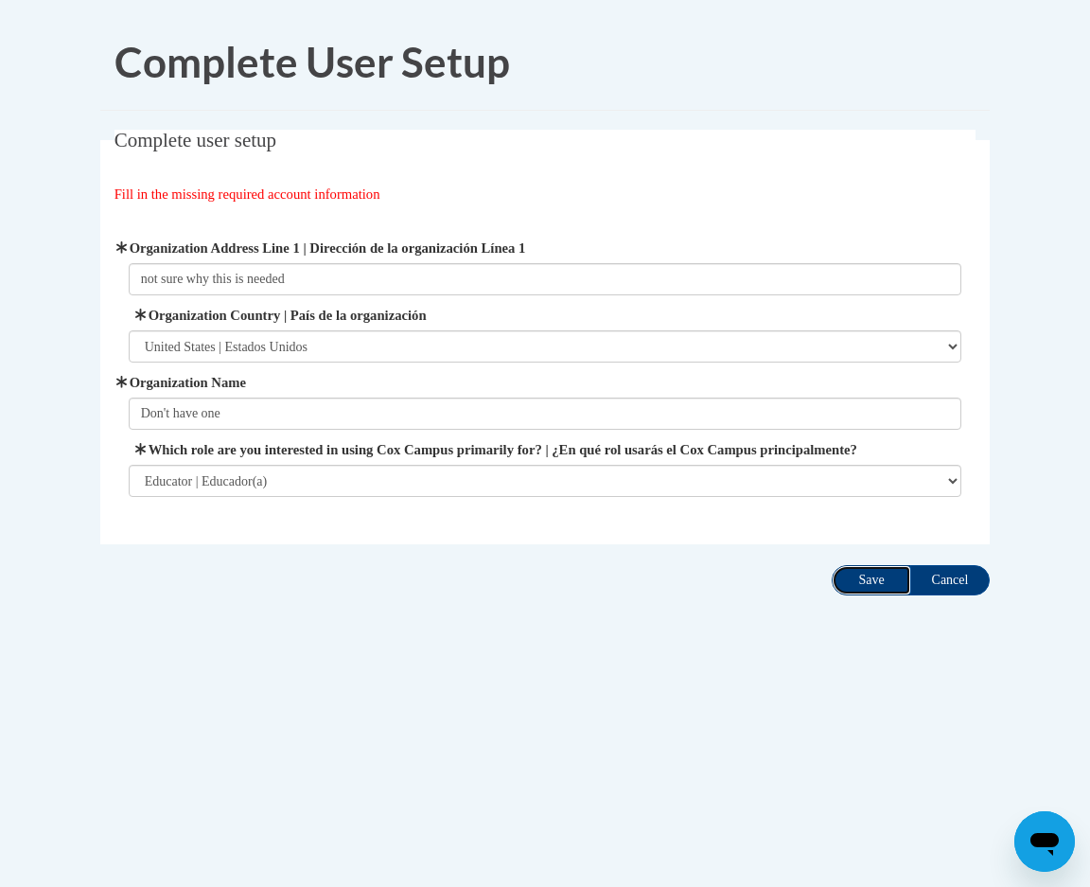
click at [877, 595] on input "Save" at bounding box center [871, 580] width 79 height 30
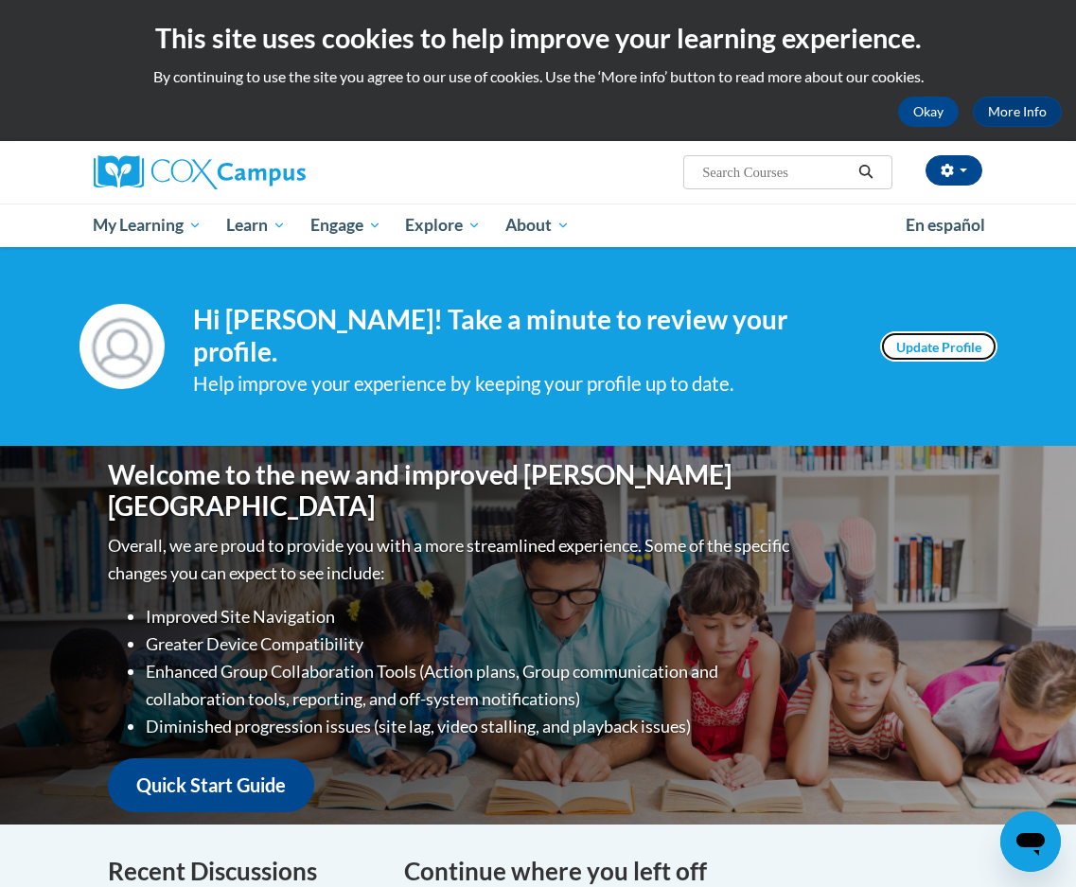
click at [943, 356] on link "Update Profile" at bounding box center [938, 346] width 117 height 30
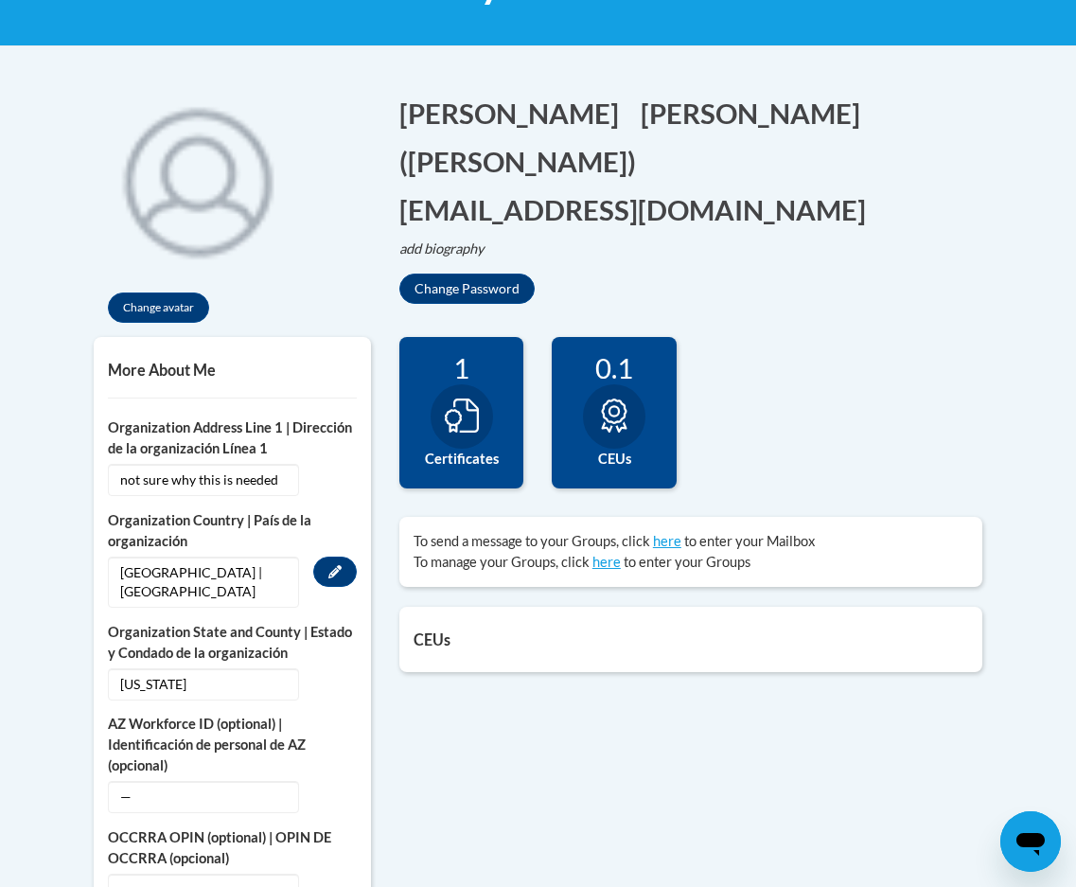
scroll to position [378, 0]
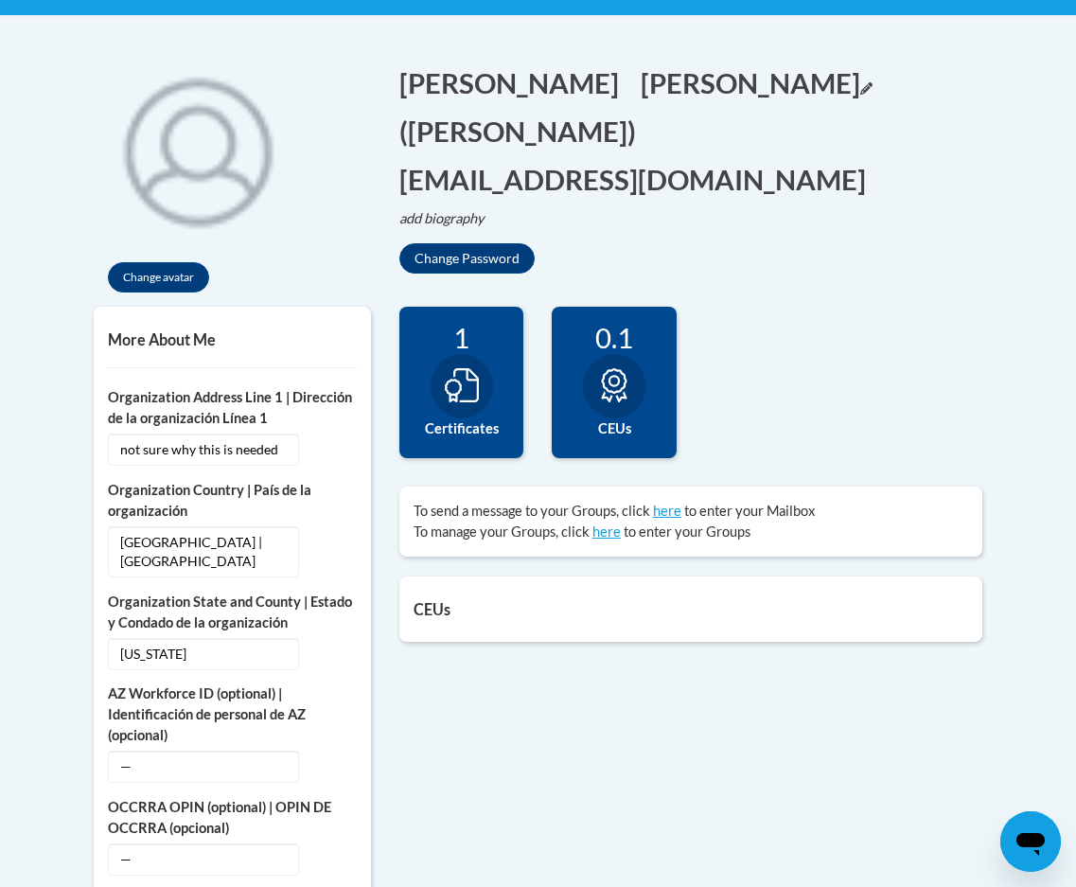
click at [641, 87] on button "clemons Edit" at bounding box center [757, 82] width 232 height 39
click at [641, 79] on input "clemons" at bounding box center [737, 79] width 192 height 32
click at [764, 142] on h1 "sharon Edit Screen Name sharon Save clemons Edit Screen Name clemons Save (shar…" at bounding box center [691, 130] width 584 height 135
click at [837, 88] on button "Save" at bounding box center [865, 78] width 57 height 30
click at [625, 401] on icon at bounding box center [614, 385] width 34 height 34
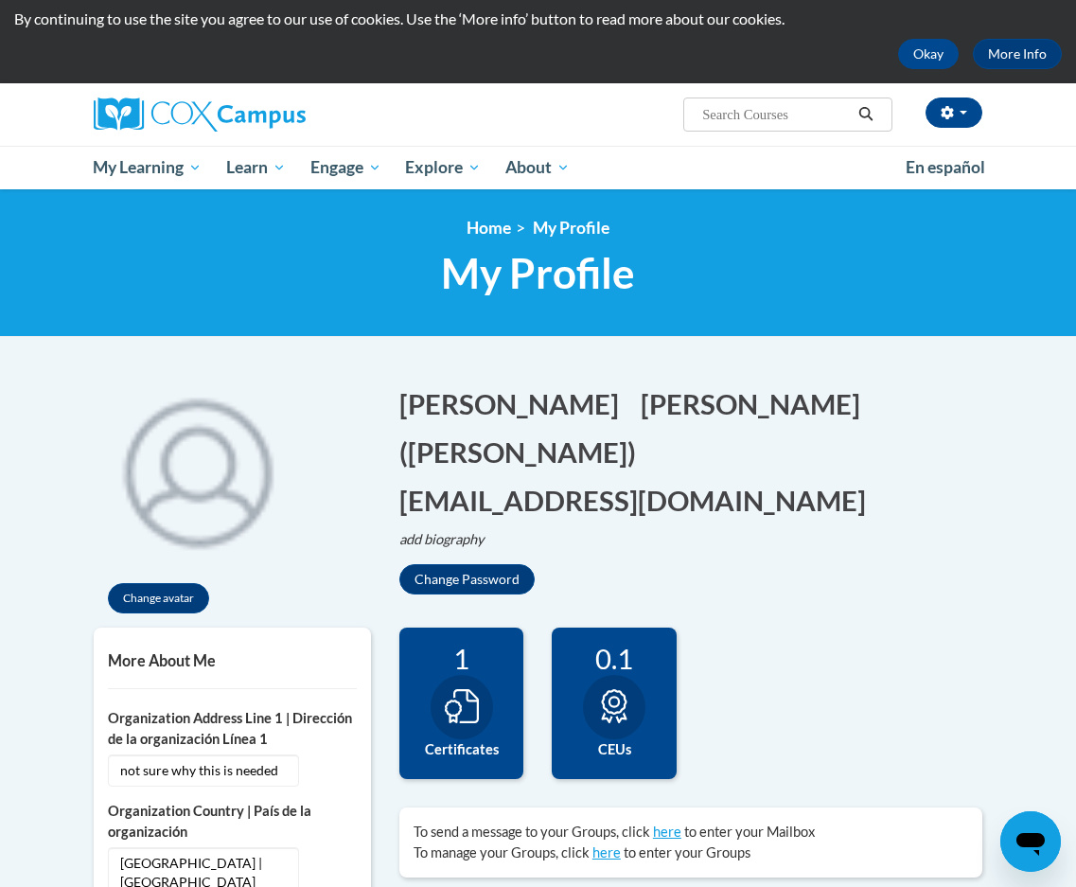
scroll to position [0, 0]
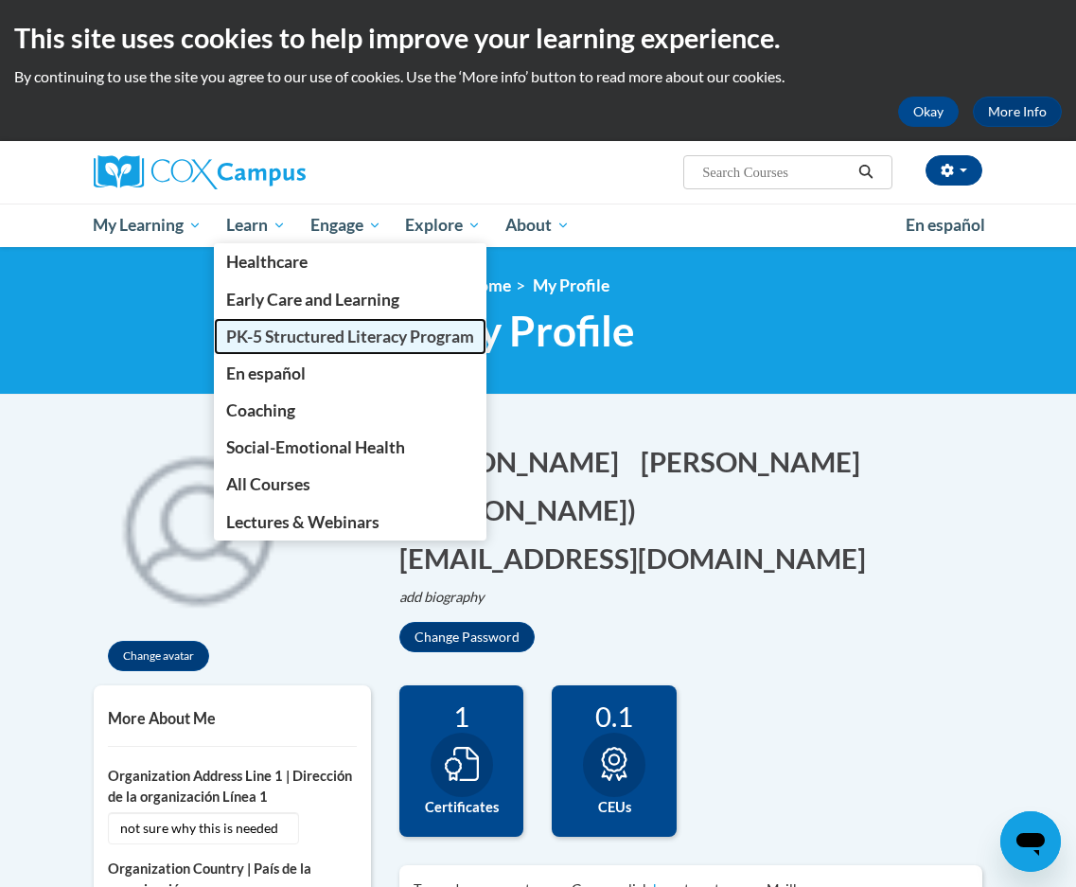
click at [259, 342] on span "PK-5 Structured Literacy Program" at bounding box center [350, 336] width 248 height 20
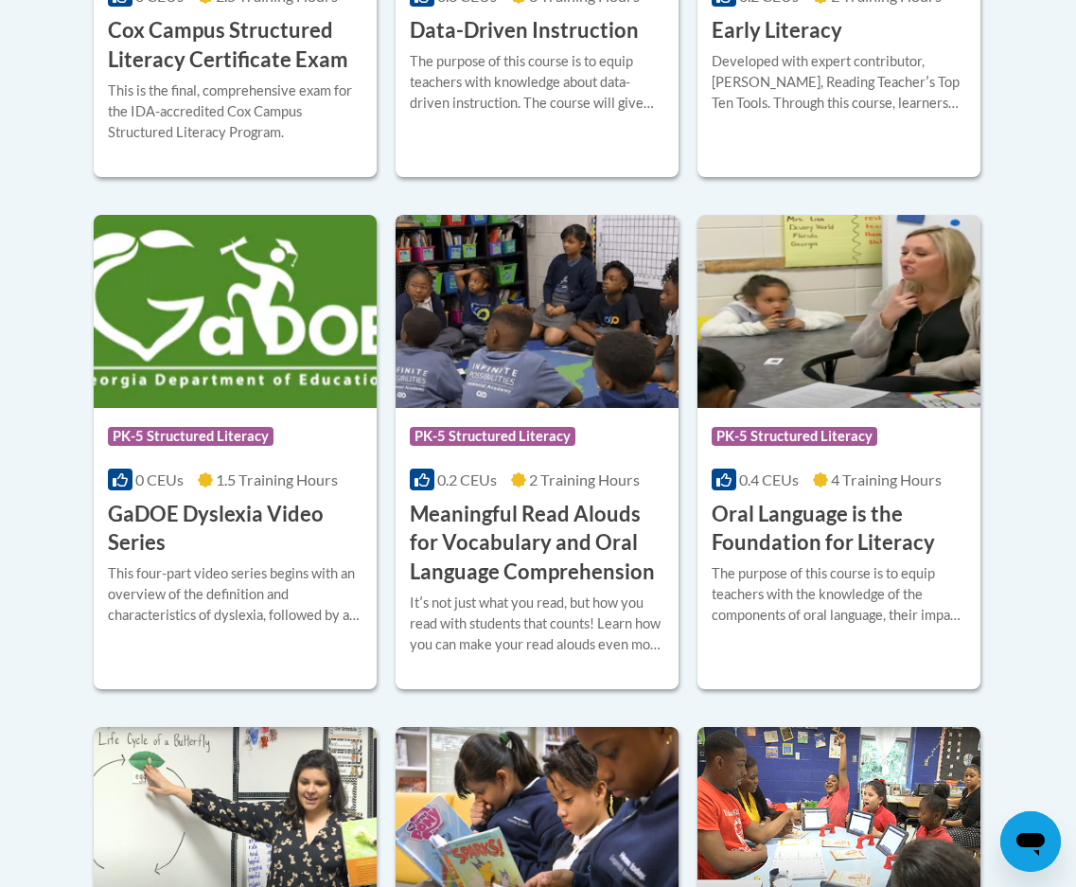
scroll to position [1135, 0]
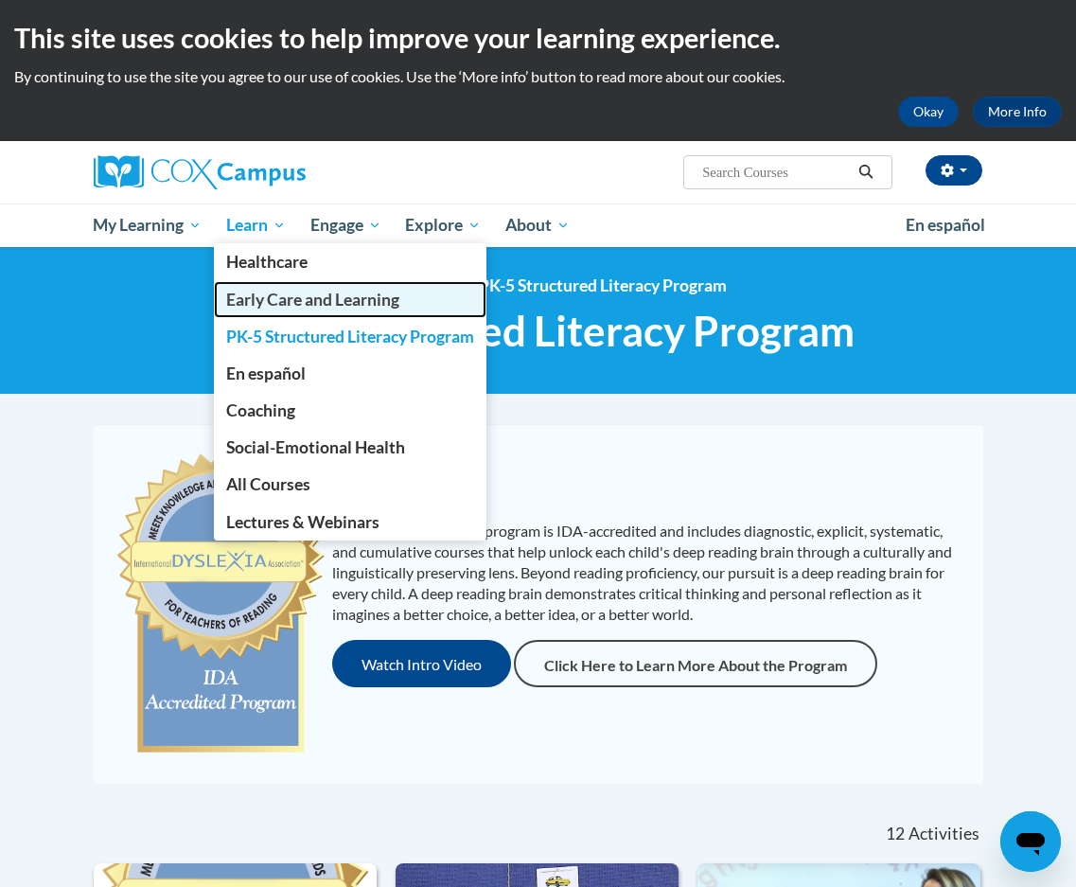
click at [253, 290] on span "Early Care and Learning" at bounding box center [312, 300] width 173 height 20
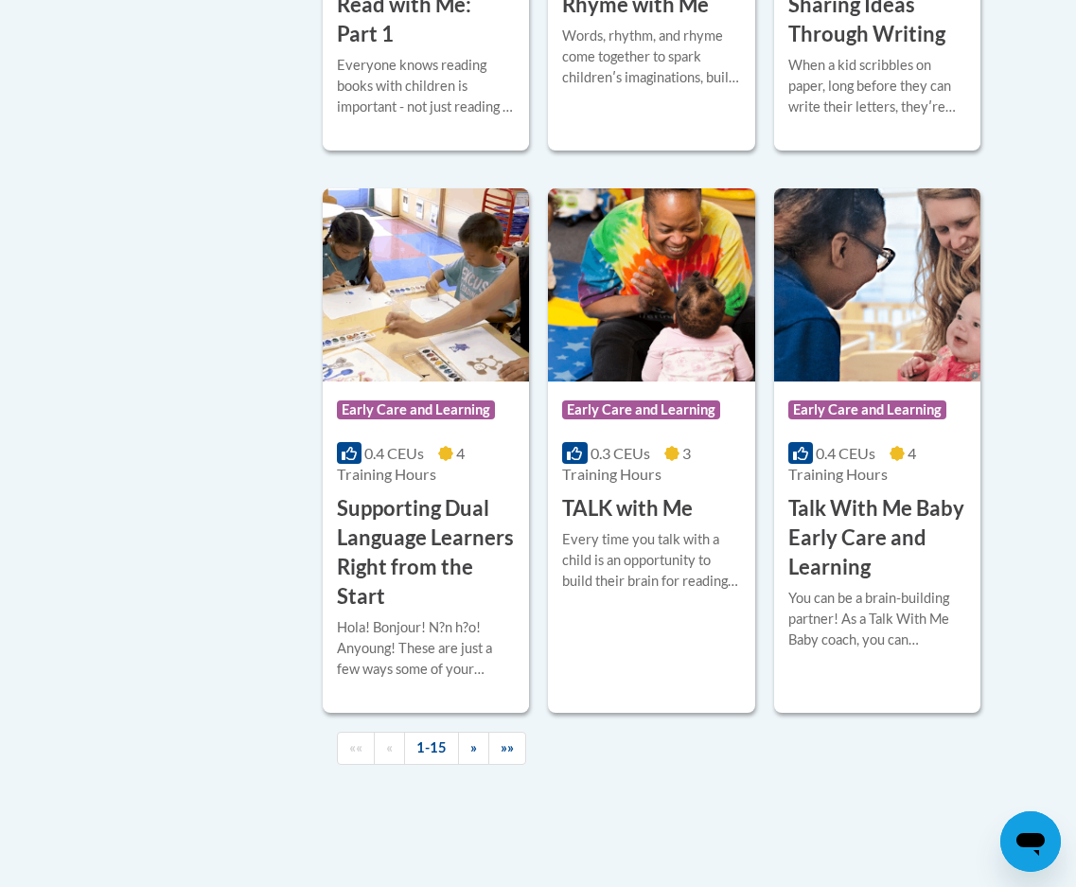
scroll to position [2933, 0]
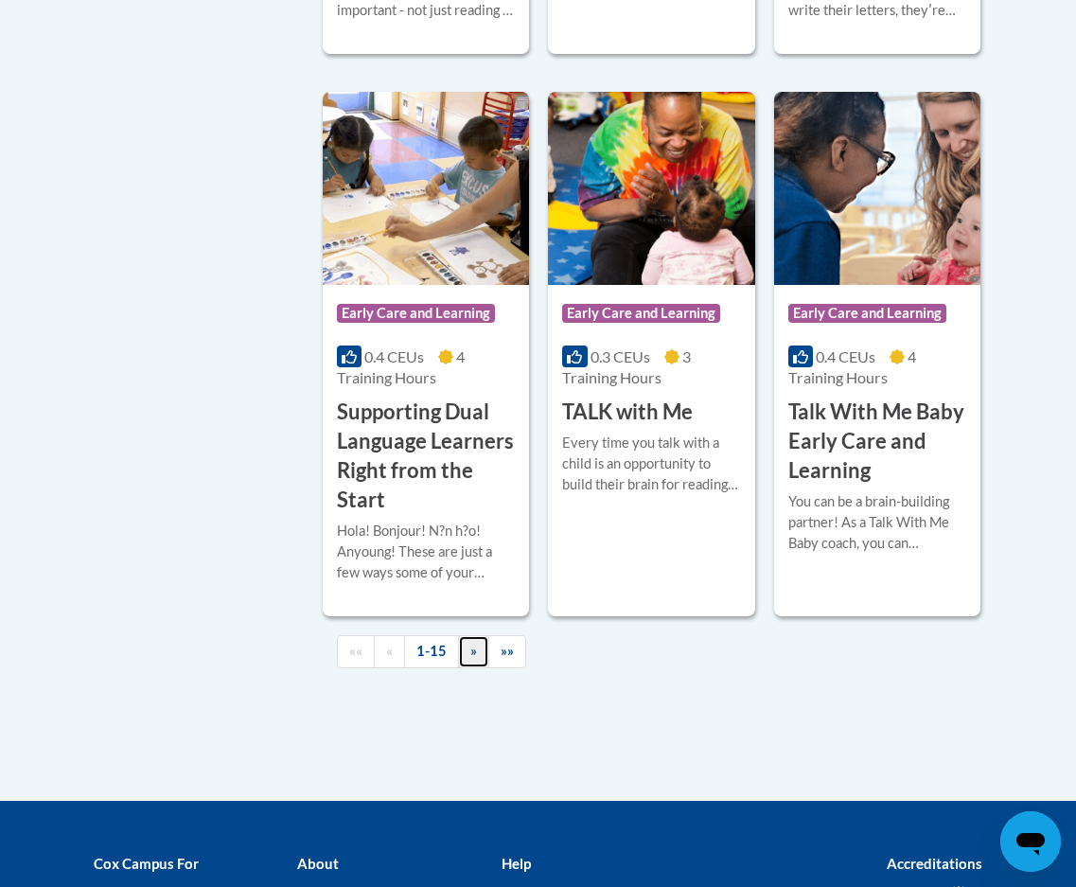
click at [467, 648] on link "»" at bounding box center [473, 651] width 31 height 33
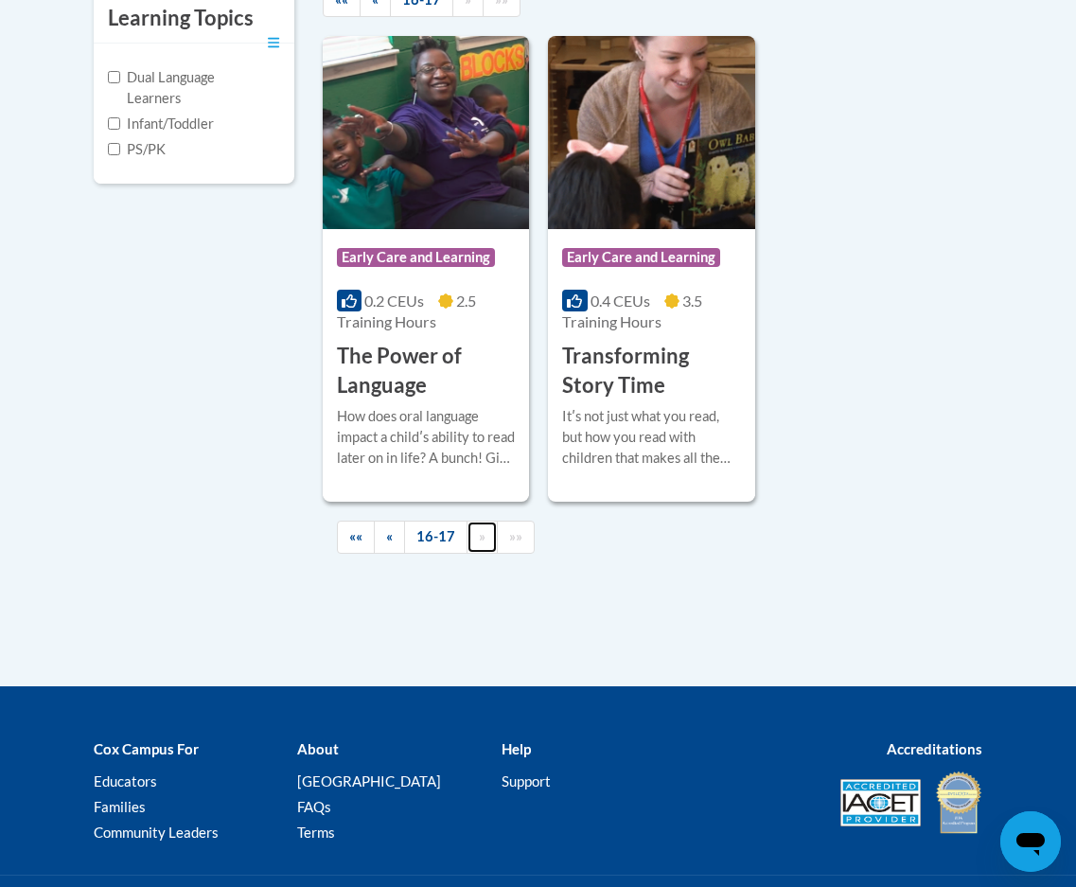
scroll to position [671, 0]
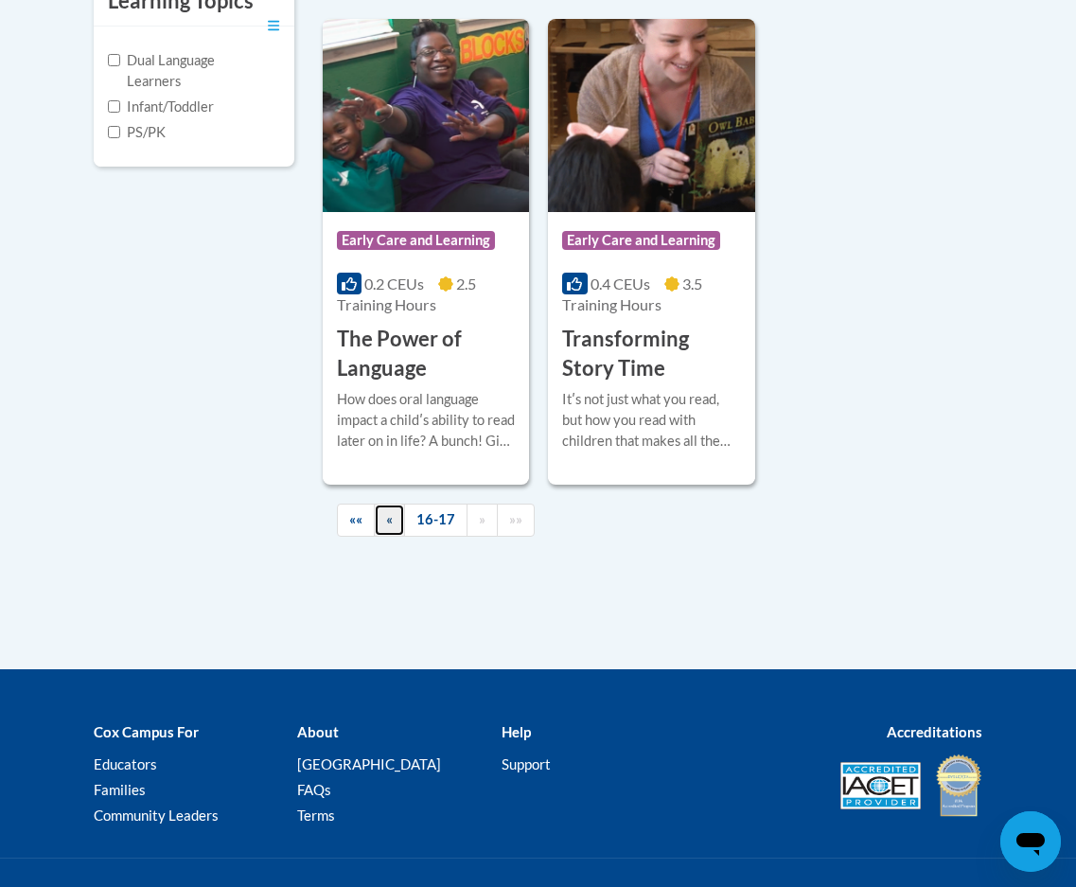
click at [391, 521] on span "«" at bounding box center [389, 519] width 7 height 16
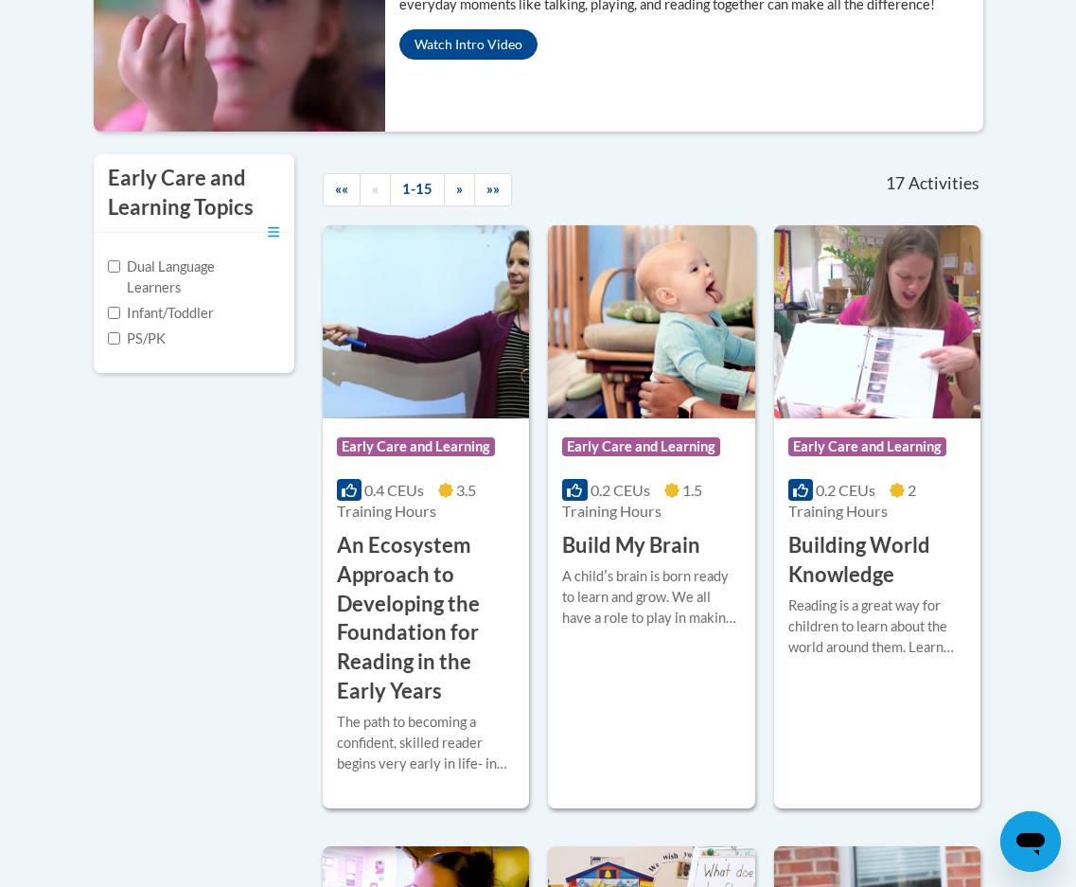
scroll to position [482, 0]
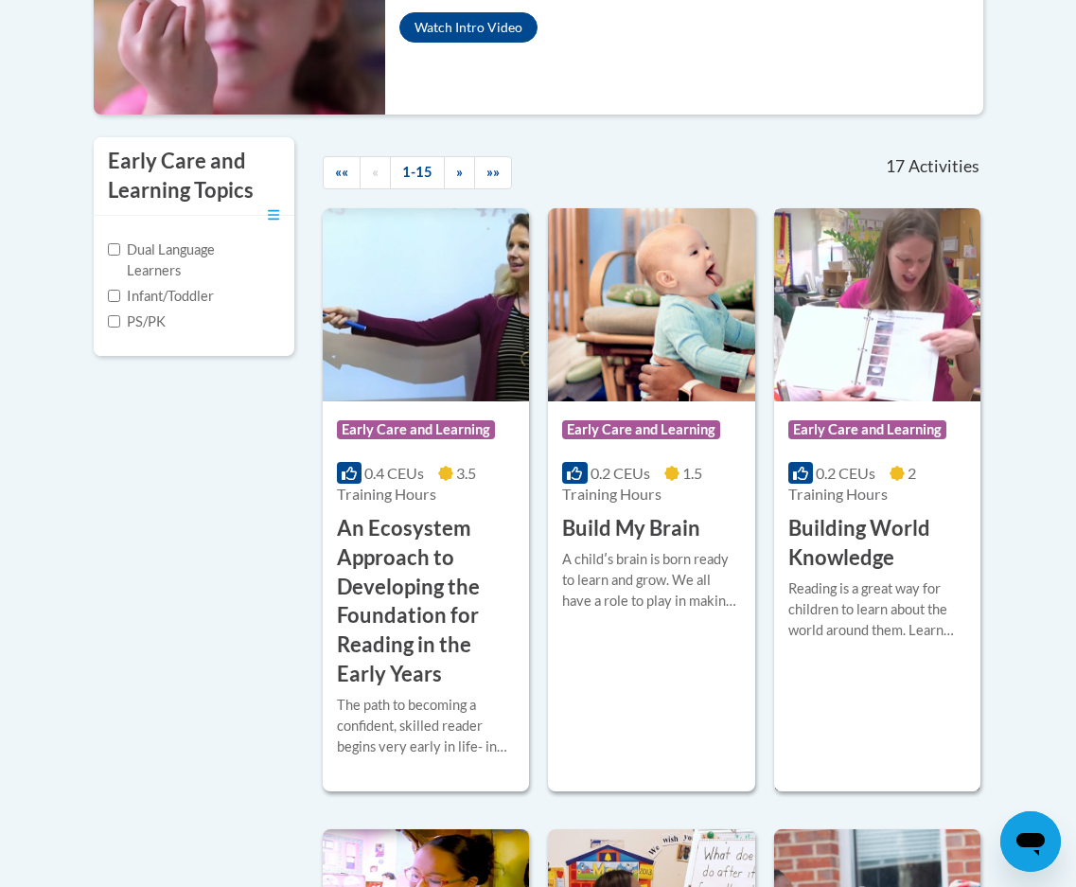
click at [867, 601] on div "Reading is a great way for children to learn about the world around them. Learn…" at bounding box center [877, 609] width 178 height 62
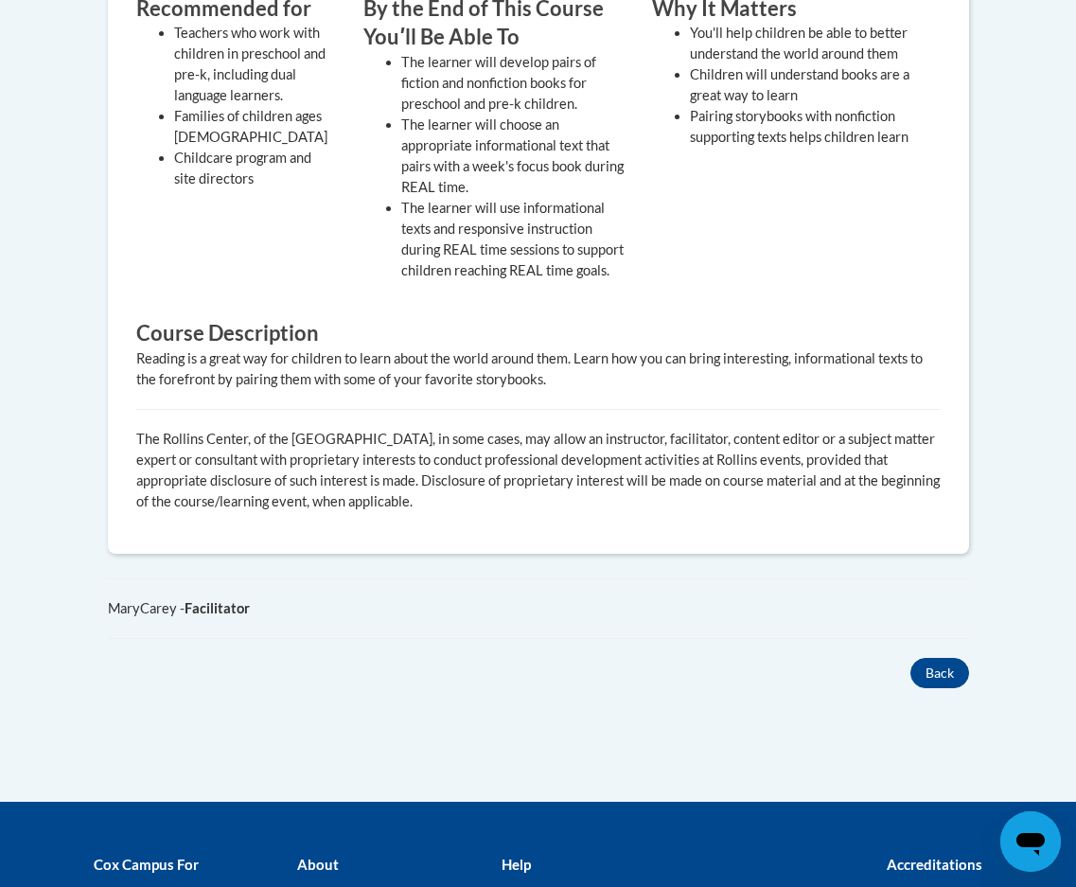
scroll to position [852, 0]
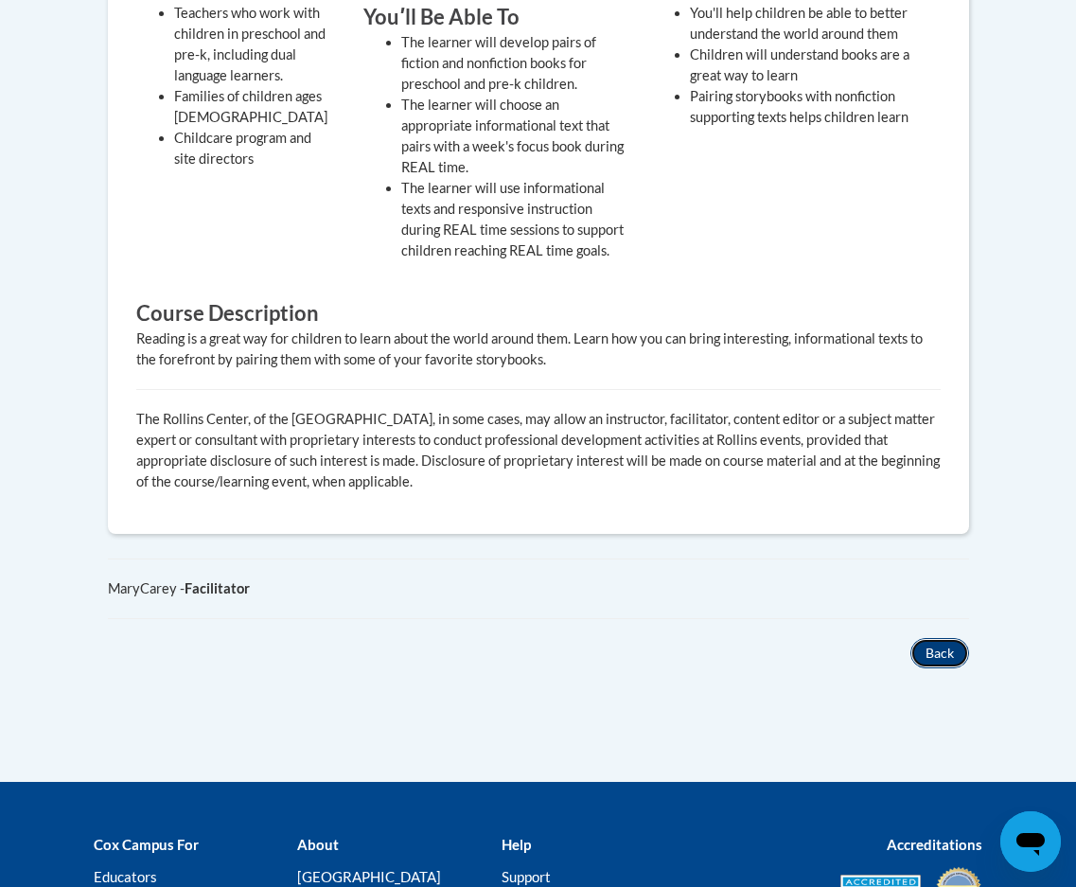
click at [953, 668] on button "Back" at bounding box center [939, 653] width 59 height 30
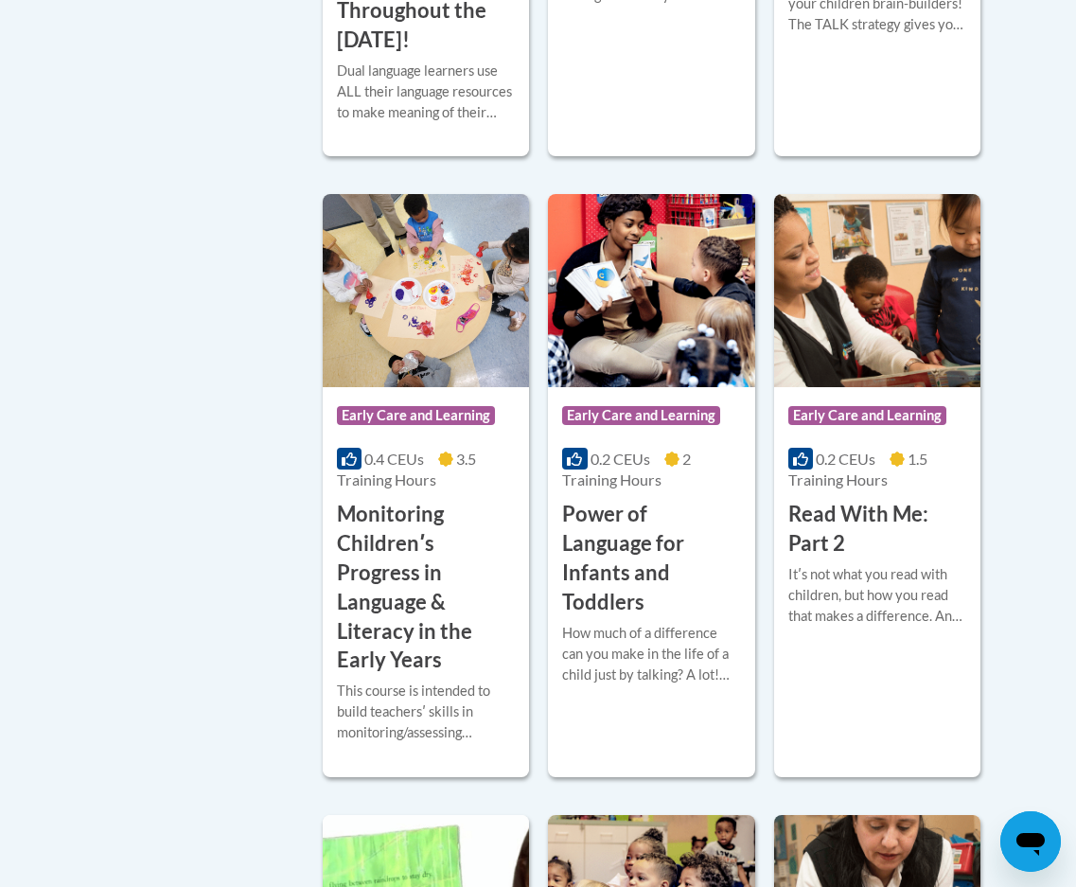
scroll to position [1712, 0]
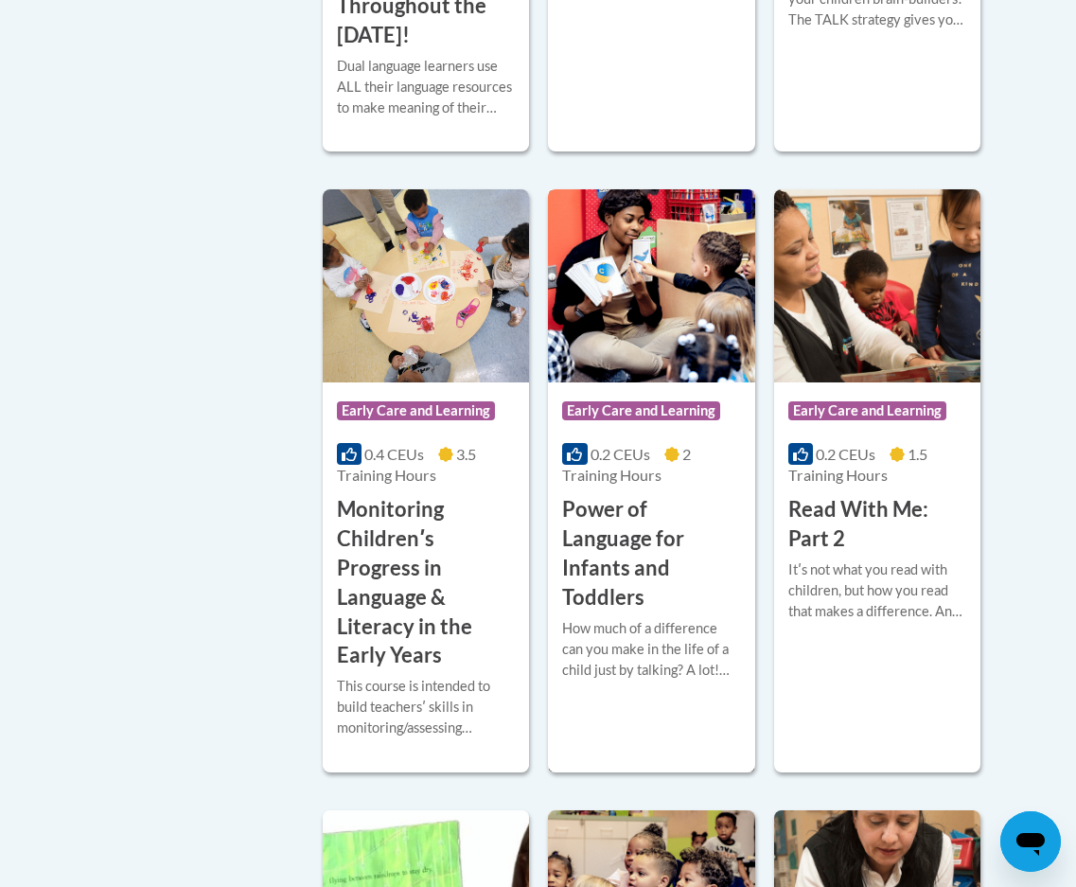
click at [628, 411] on span "Early Care and Learning" at bounding box center [641, 410] width 158 height 19
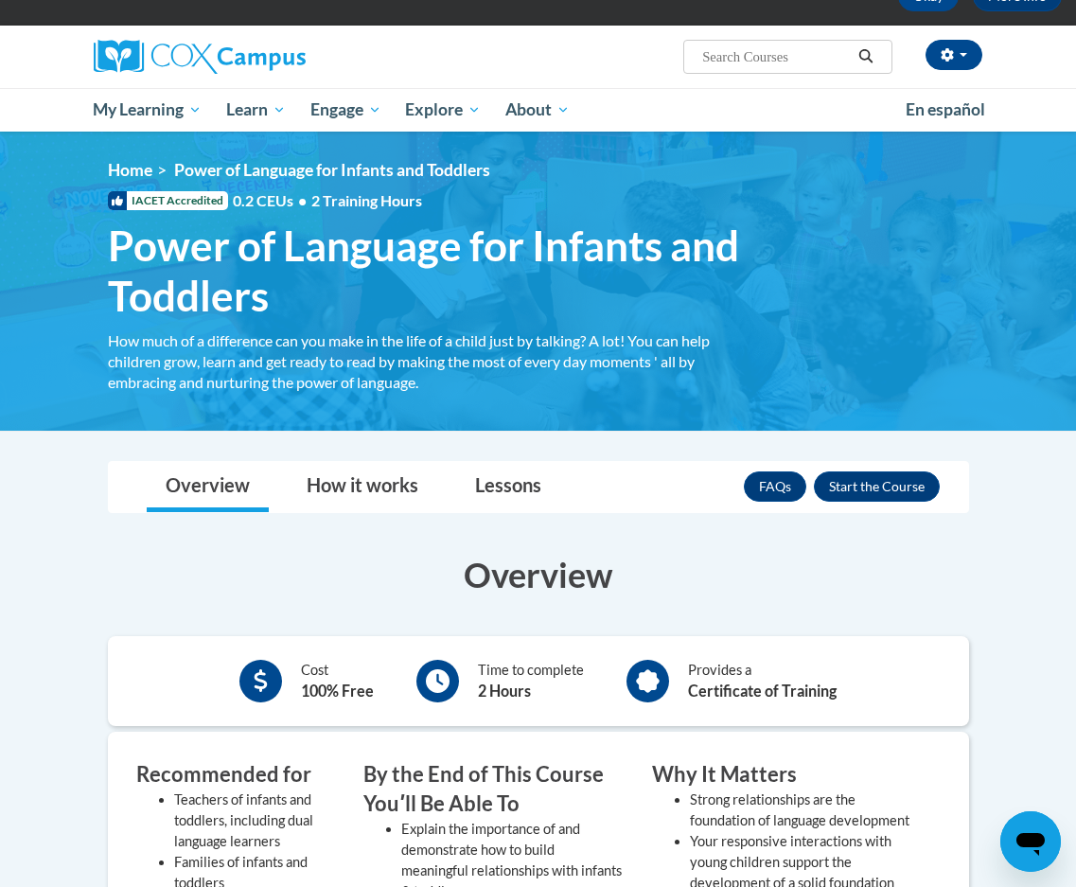
scroll to position [95, 0]
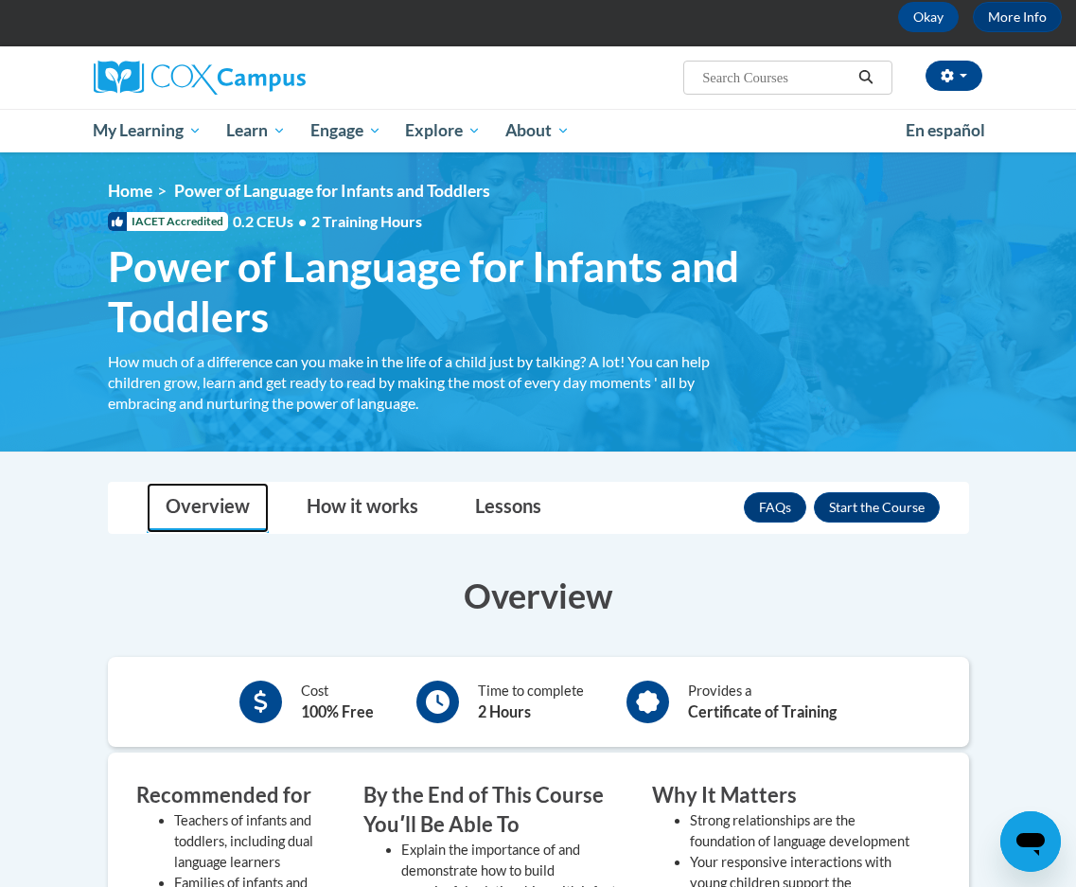
click at [225, 516] on link "Overview" at bounding box center [208, 508] width 122 height 50
click at [496, 516] on link "Lessons" at bounding box center [508, 508] width 104 height 50
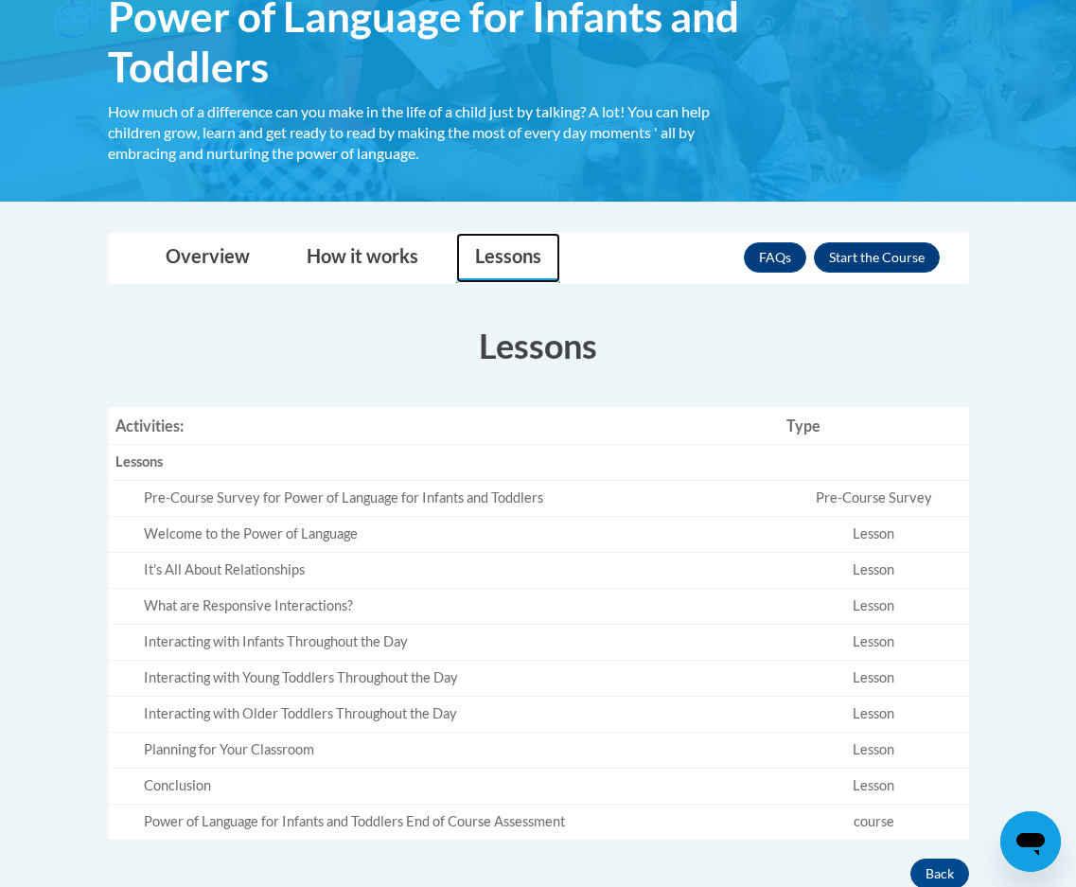
scroll to position [284, 0]
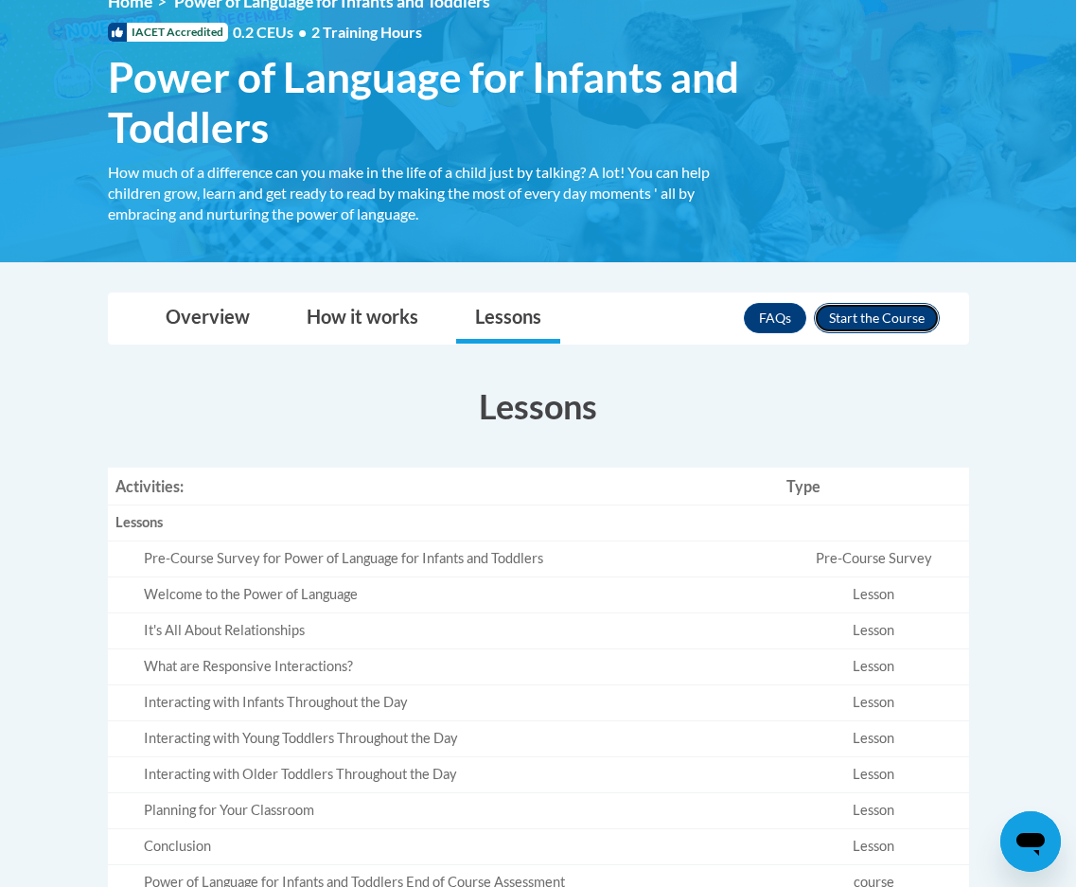
click at [877, 316] on button "Enroll" at bounding box center [877, 318] width 126 height 30
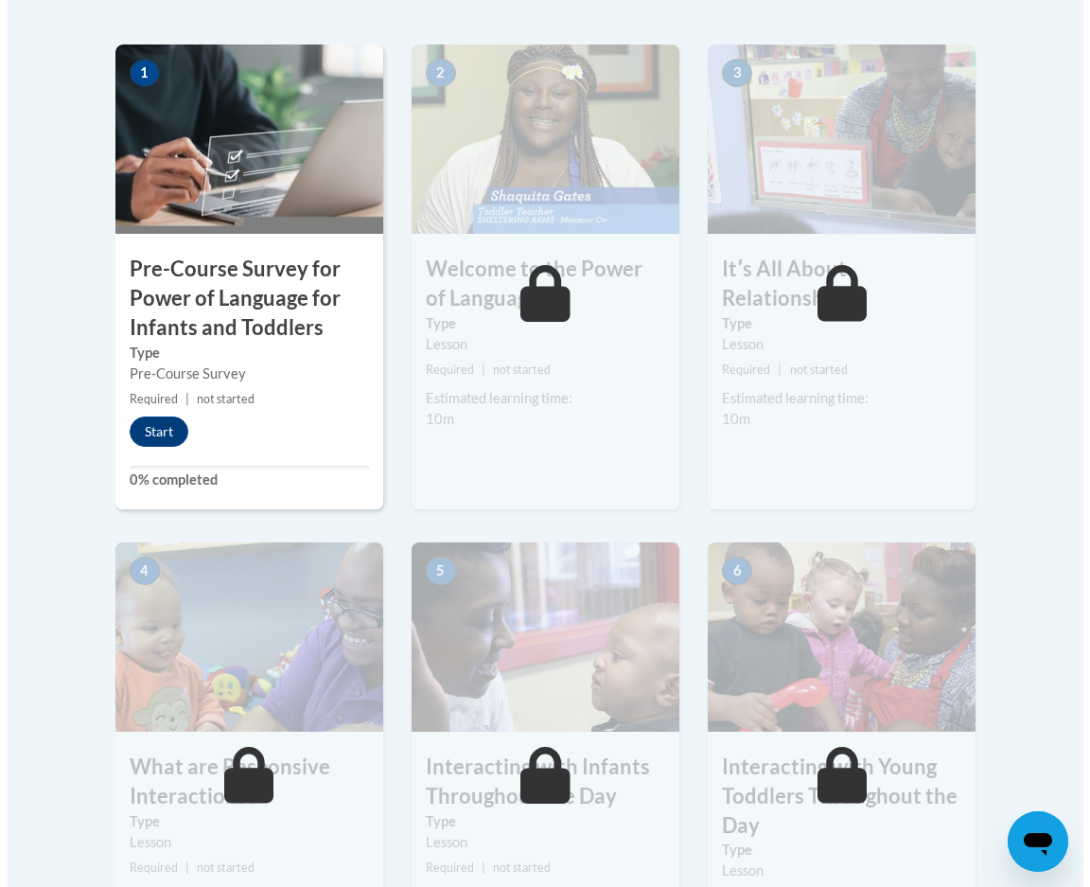
scroll to position [662, 0]
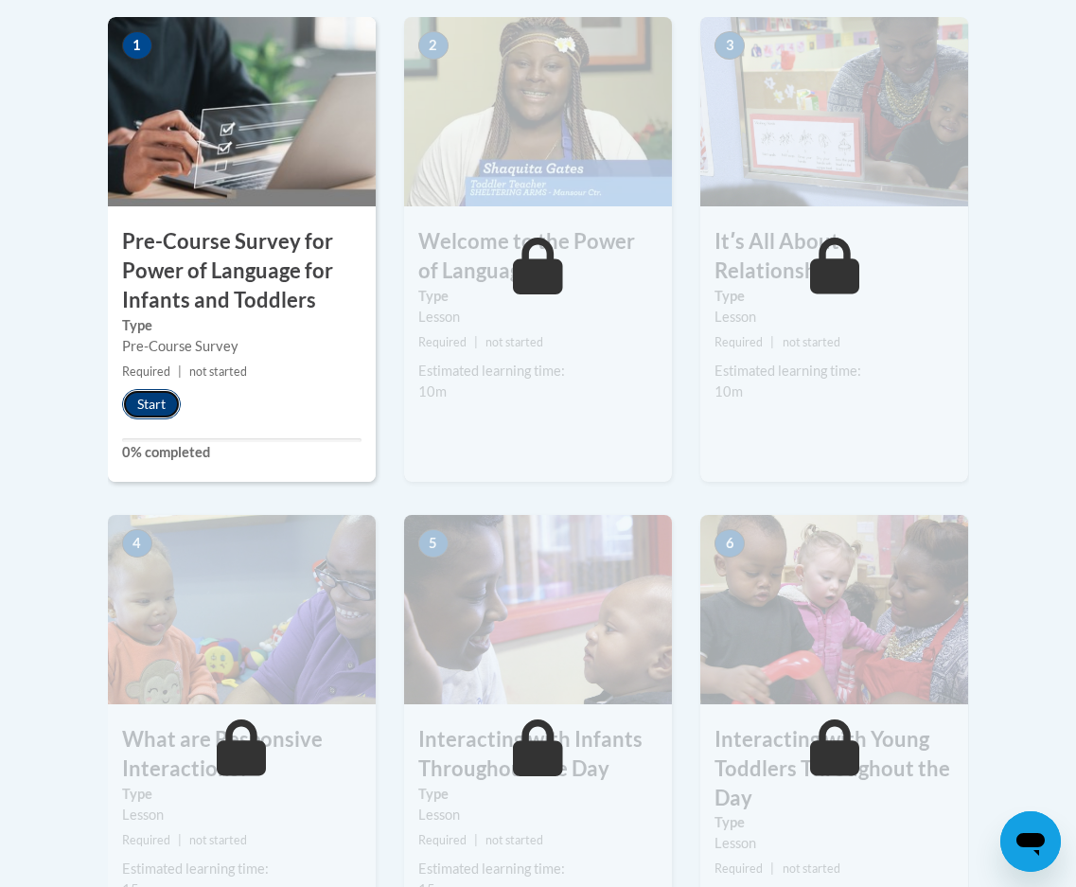
click at [163, 409] on button "Start" at bounding box center [151, 404] width 59 height 30
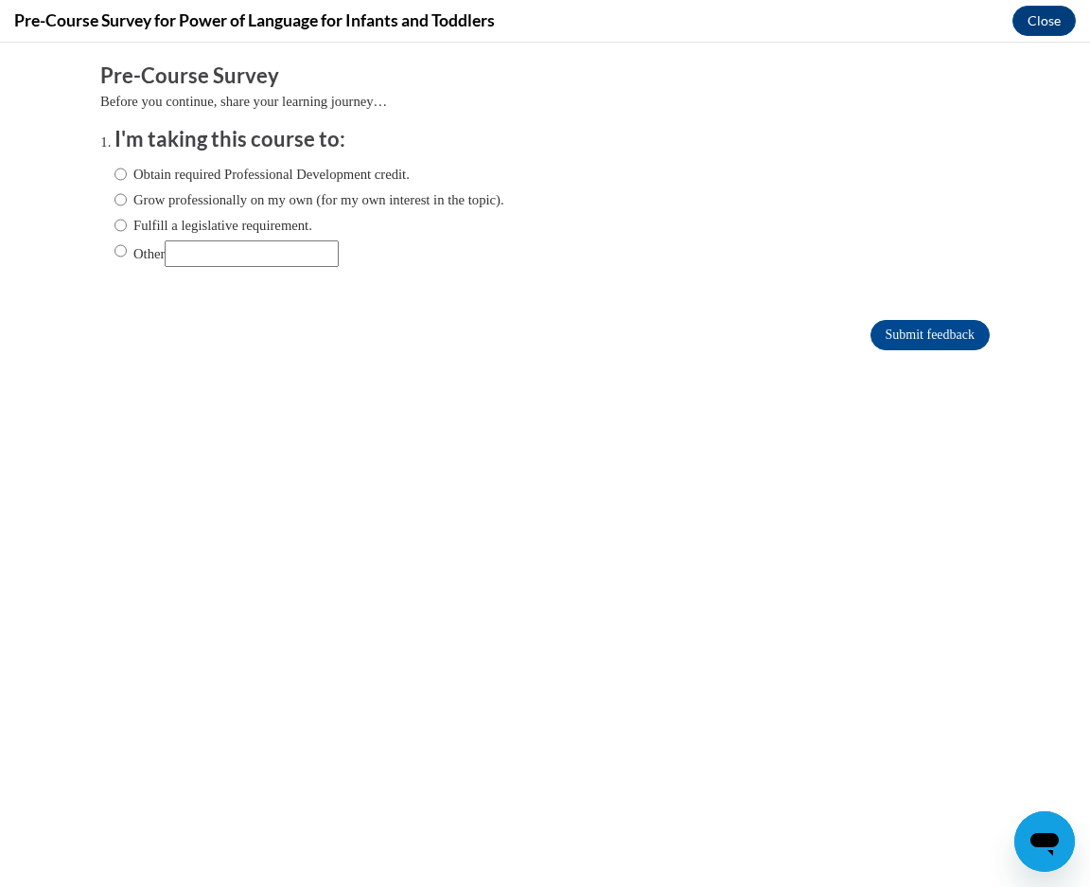
scroll to position [0, 0]
click at [114, 175] on input "Obtain required Professional Development credit." at bounding box center [120, 174] width 12 height 21
radio input "true"
click at [882, 330] on input "Submit feedback" at bounding box center [929, 335] width 119 height 30
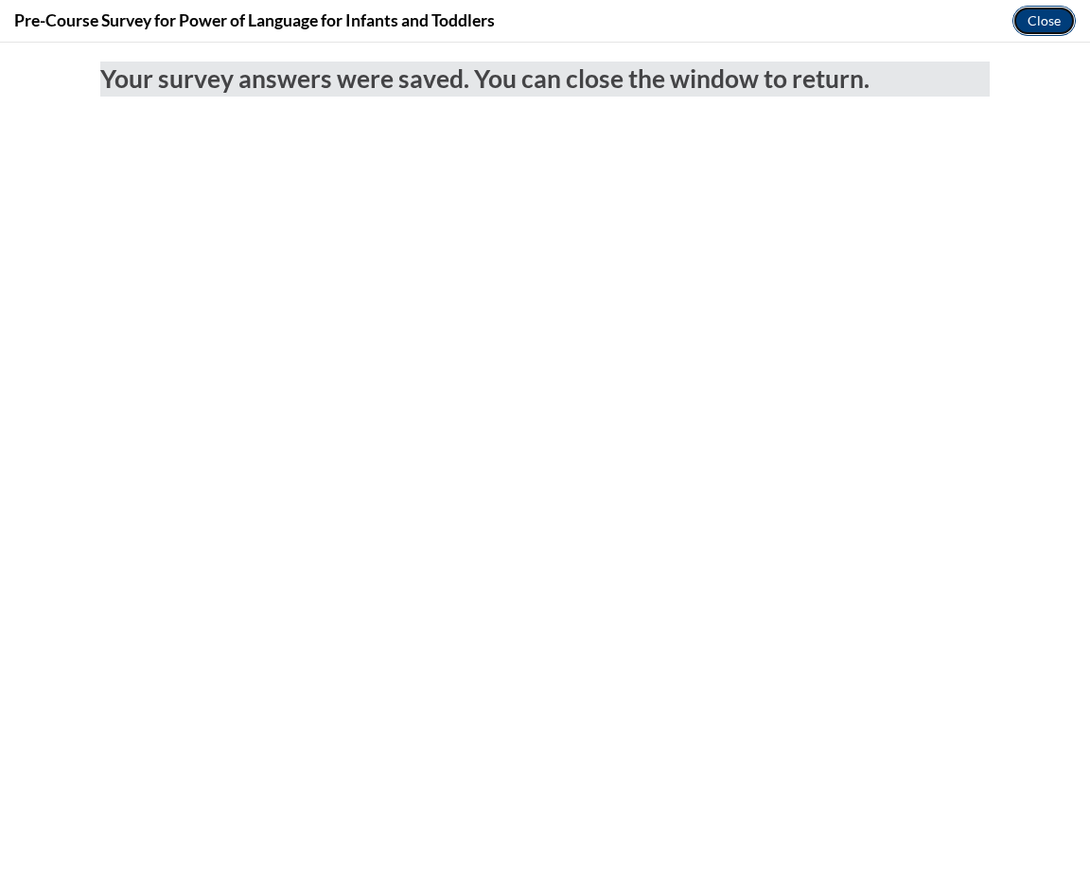
click at [1046, 19] on button "Close" at bounding box center [1043, 21] width 63 height 30
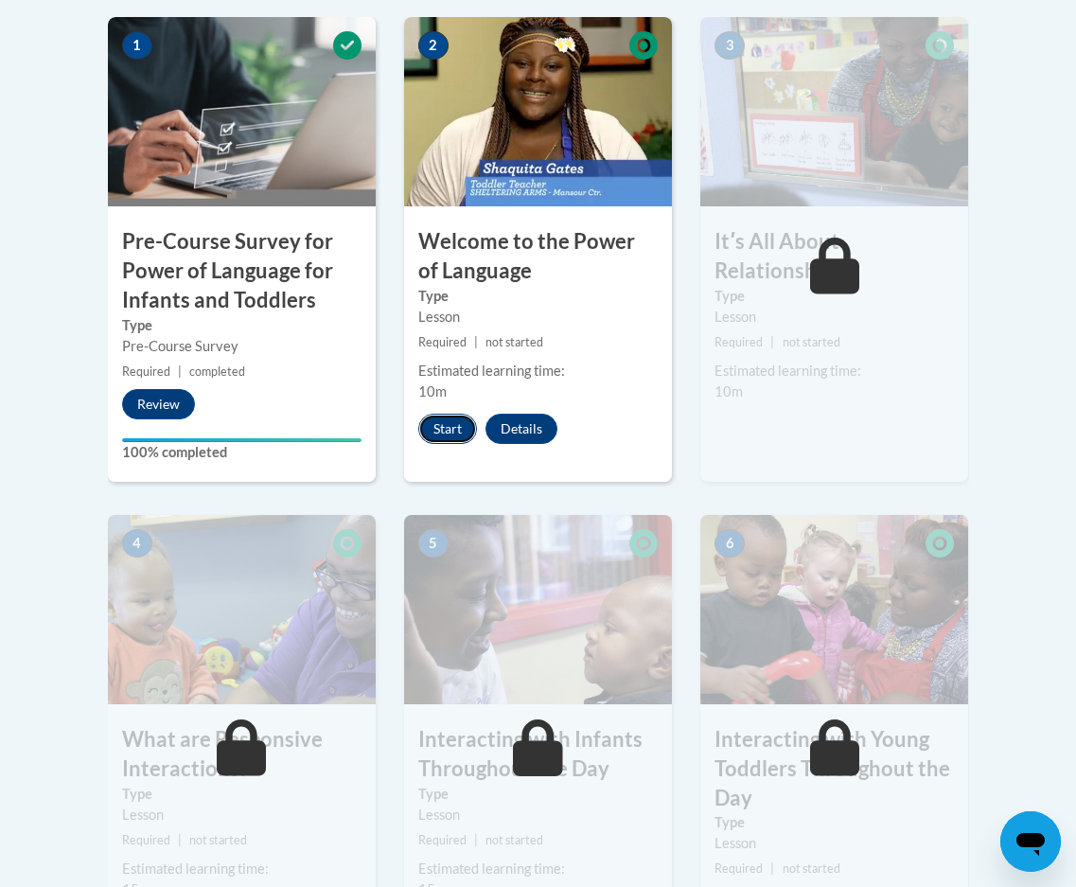
click at [451, 433] on button "Start" at bounding box center [447, 428] width 59 height 30
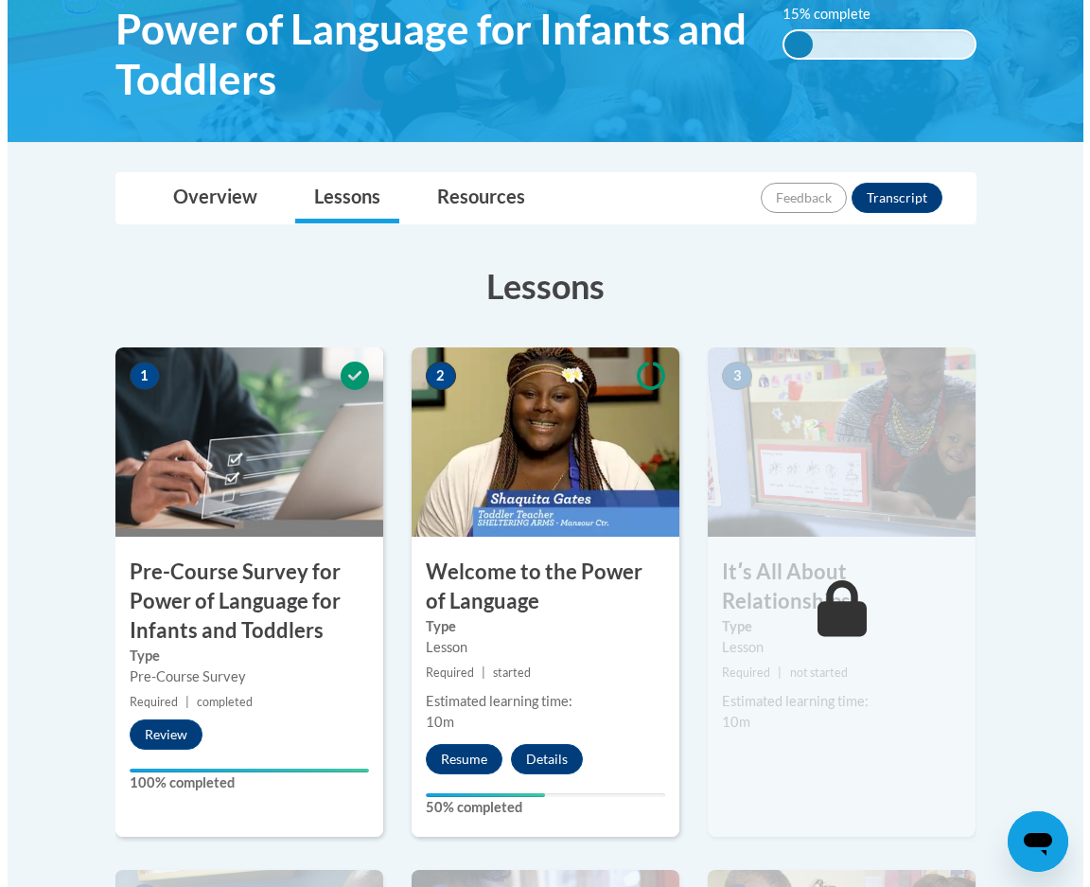
scroll to position [378, 0]
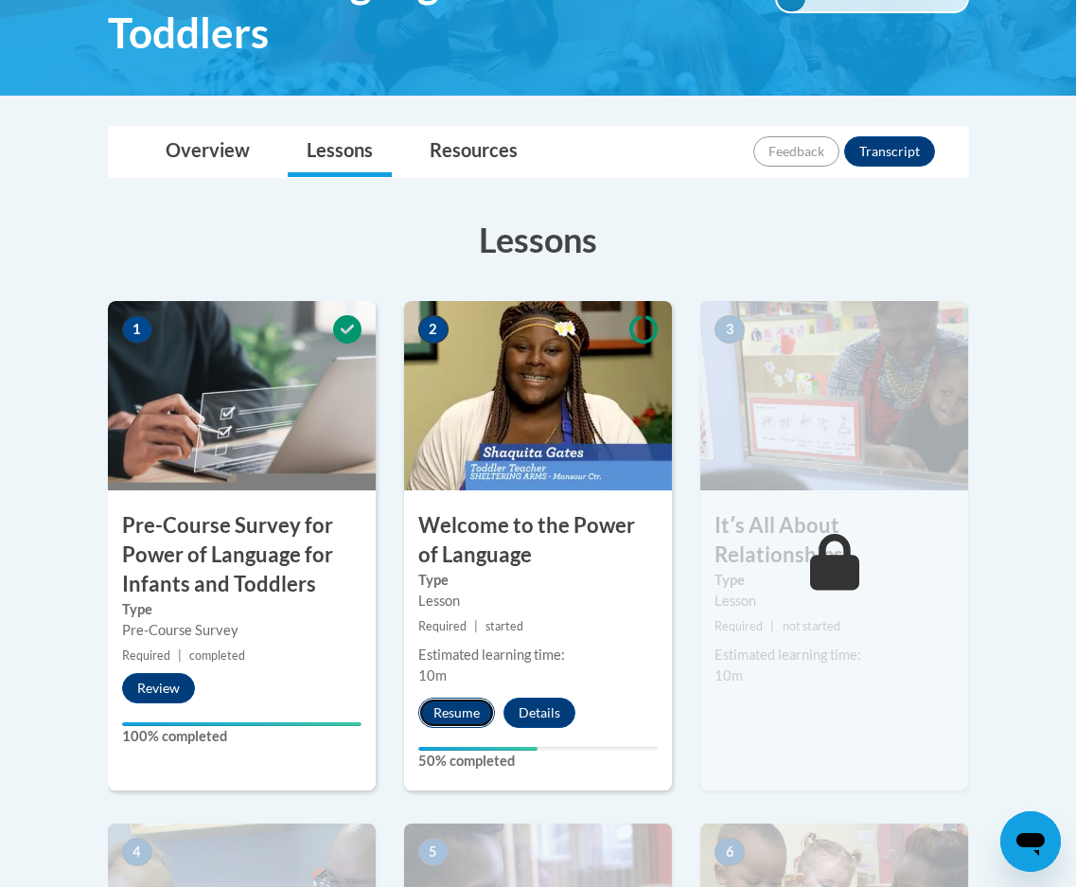
click at [448, 702] on button "Resume" at bounding box center [456, 712] width 77 height 30
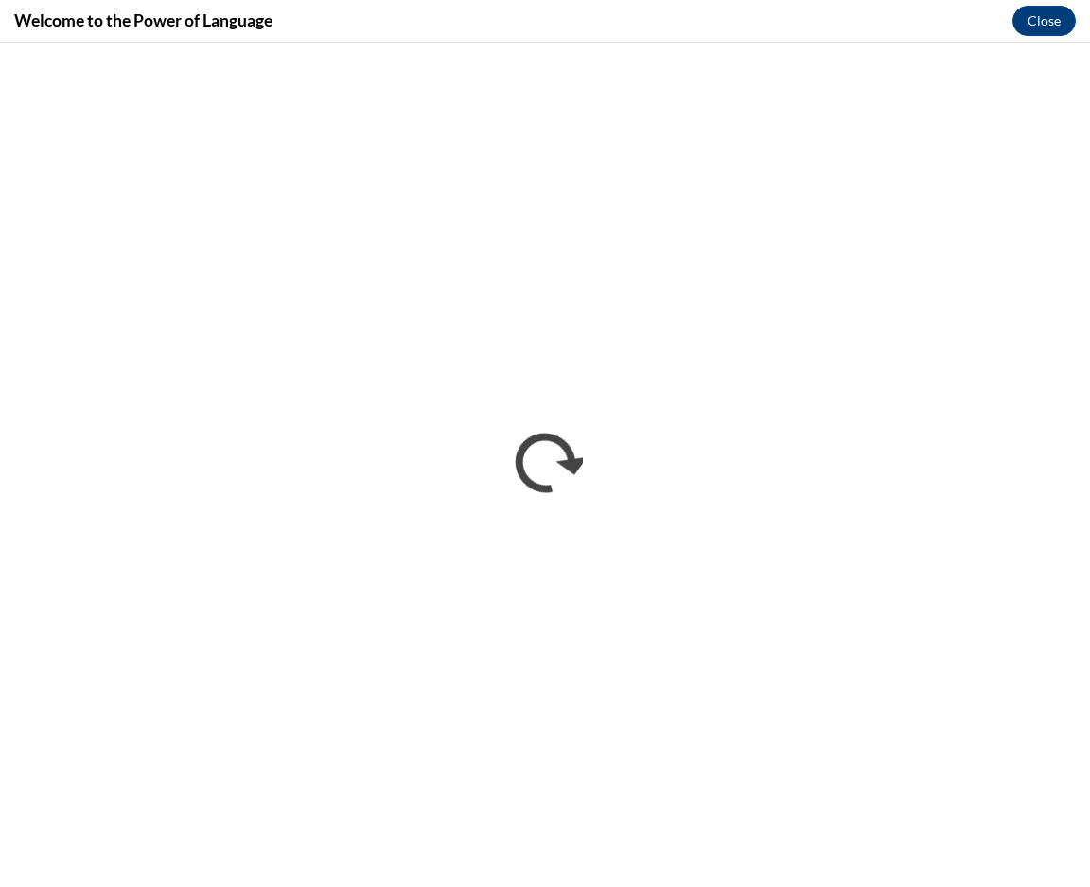
scroll to position [0, 0]
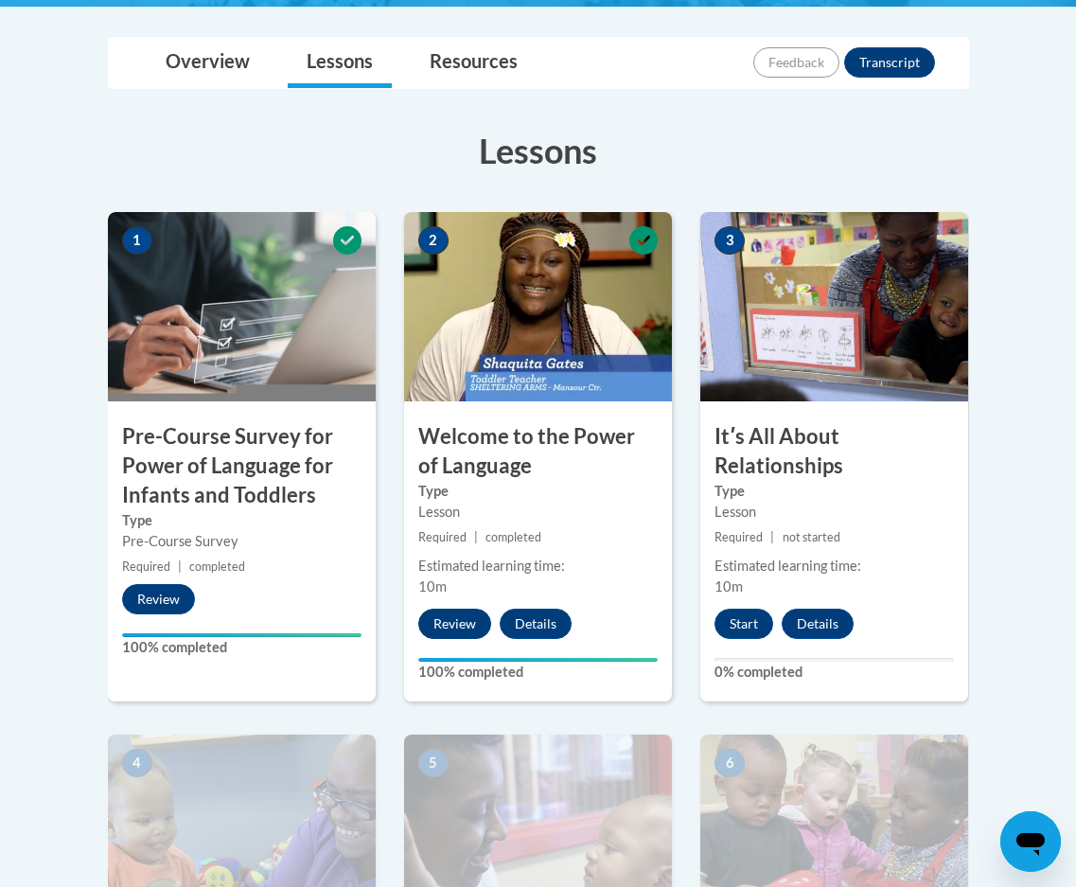
scroll to position [473, 0]
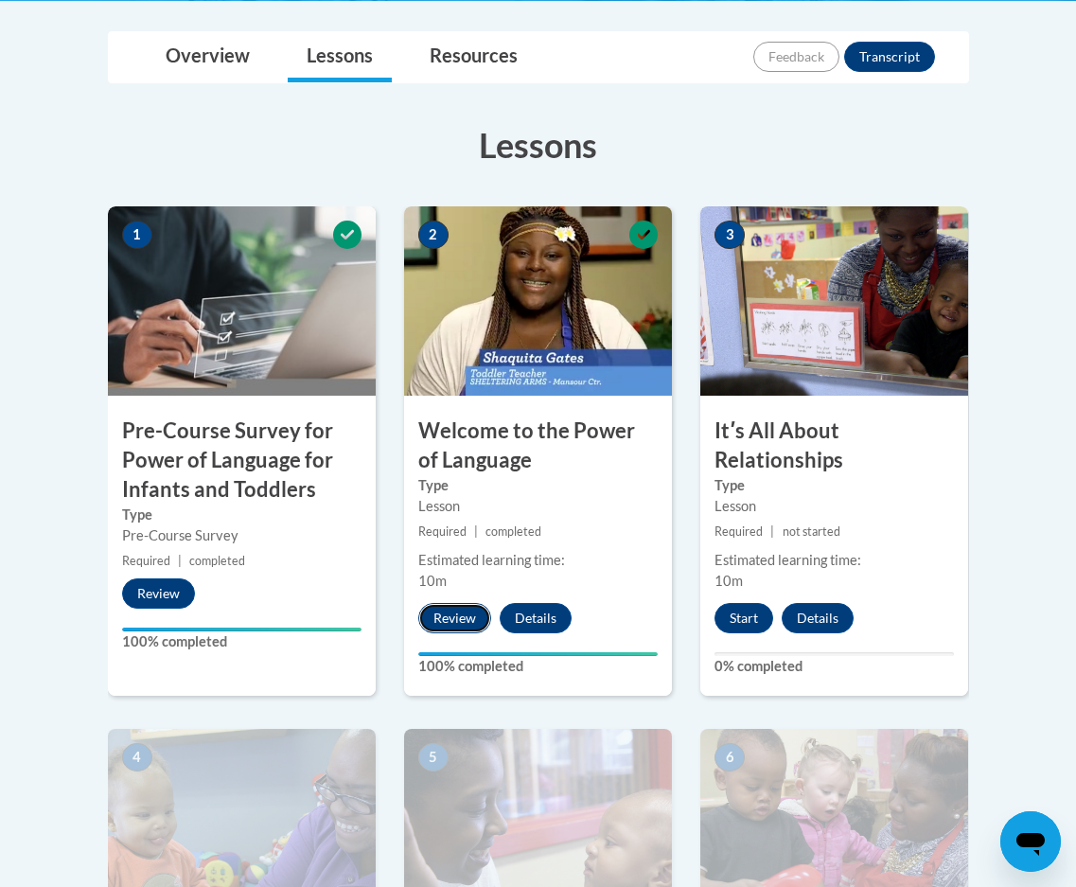
click at [449, 620] on button "Review" at bounding box center [454, 618] width 73 height 30
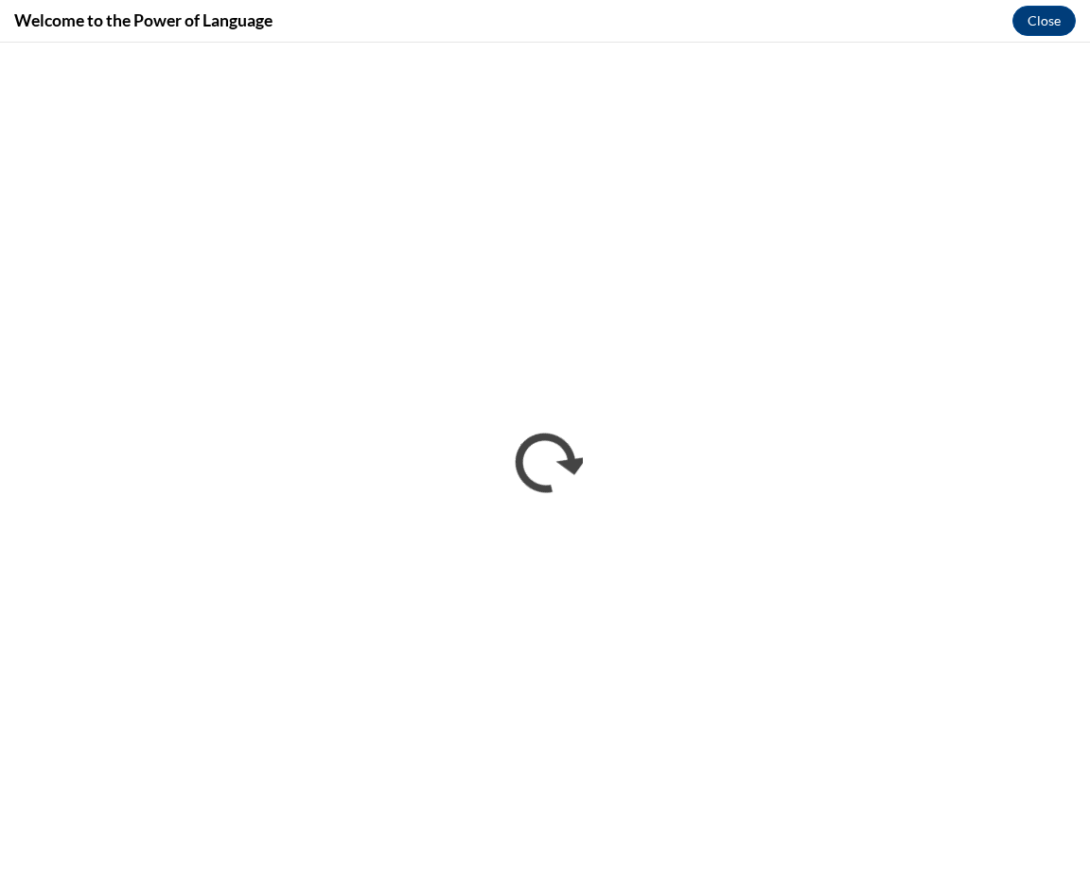
scroll to position [0, 0]
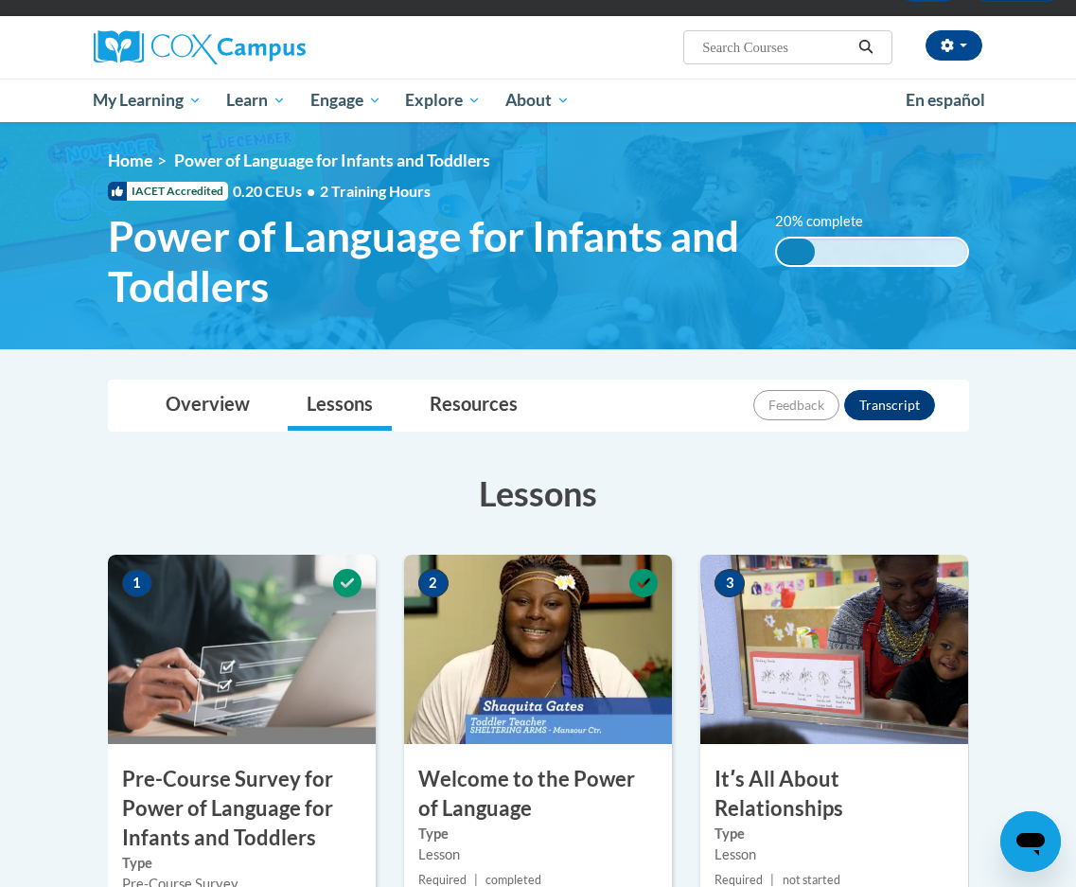
scroll to position [95, 0]
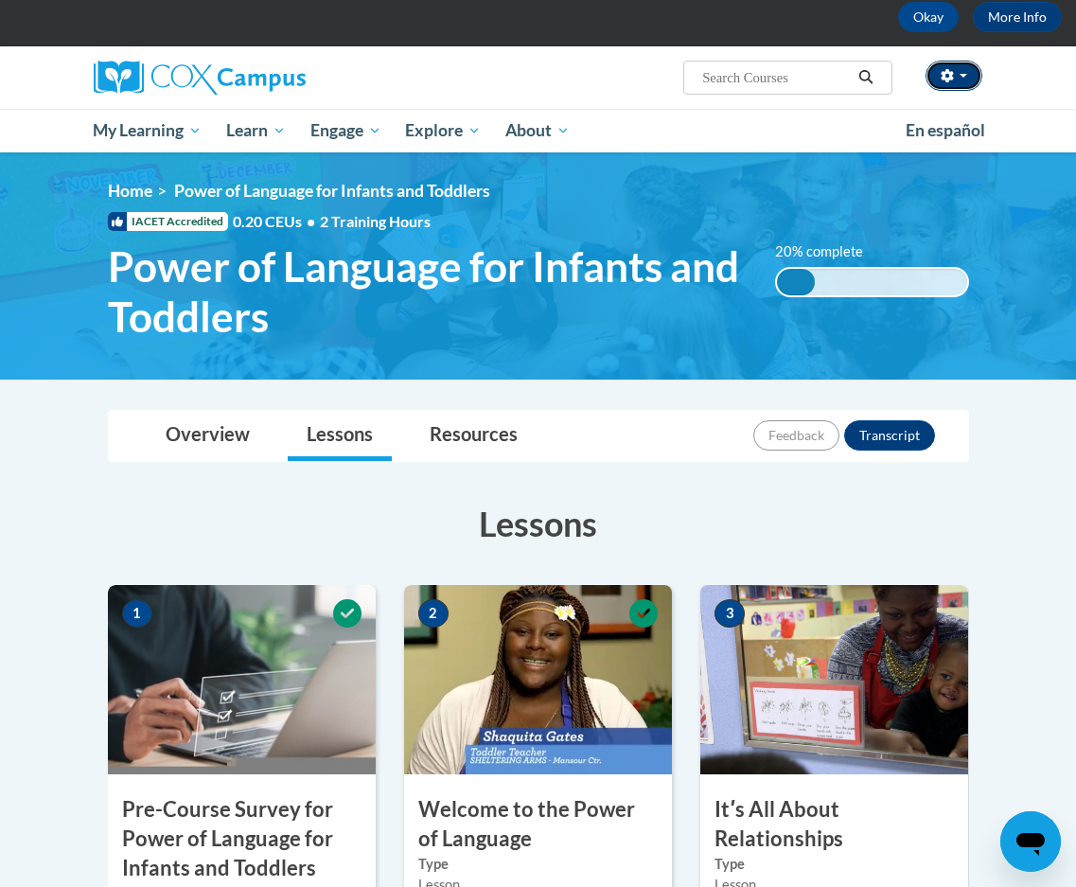
click at [965, 76] on span "button" at bounding box center [963, 76] width 8 height 4
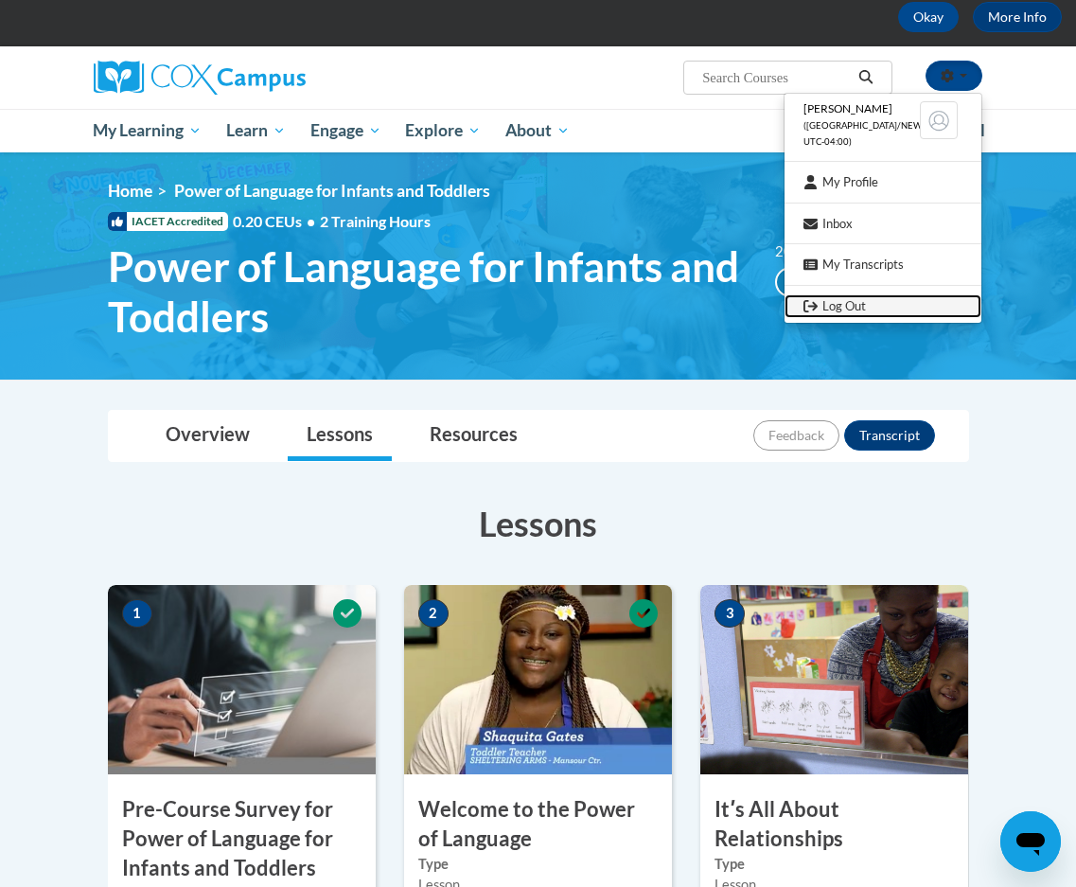
click at [868, 309] on link "Log Out" at bounding box center [882, 306] width 197 height 24
